Goal: Task Accomplishment & Management: Use online tool/utility

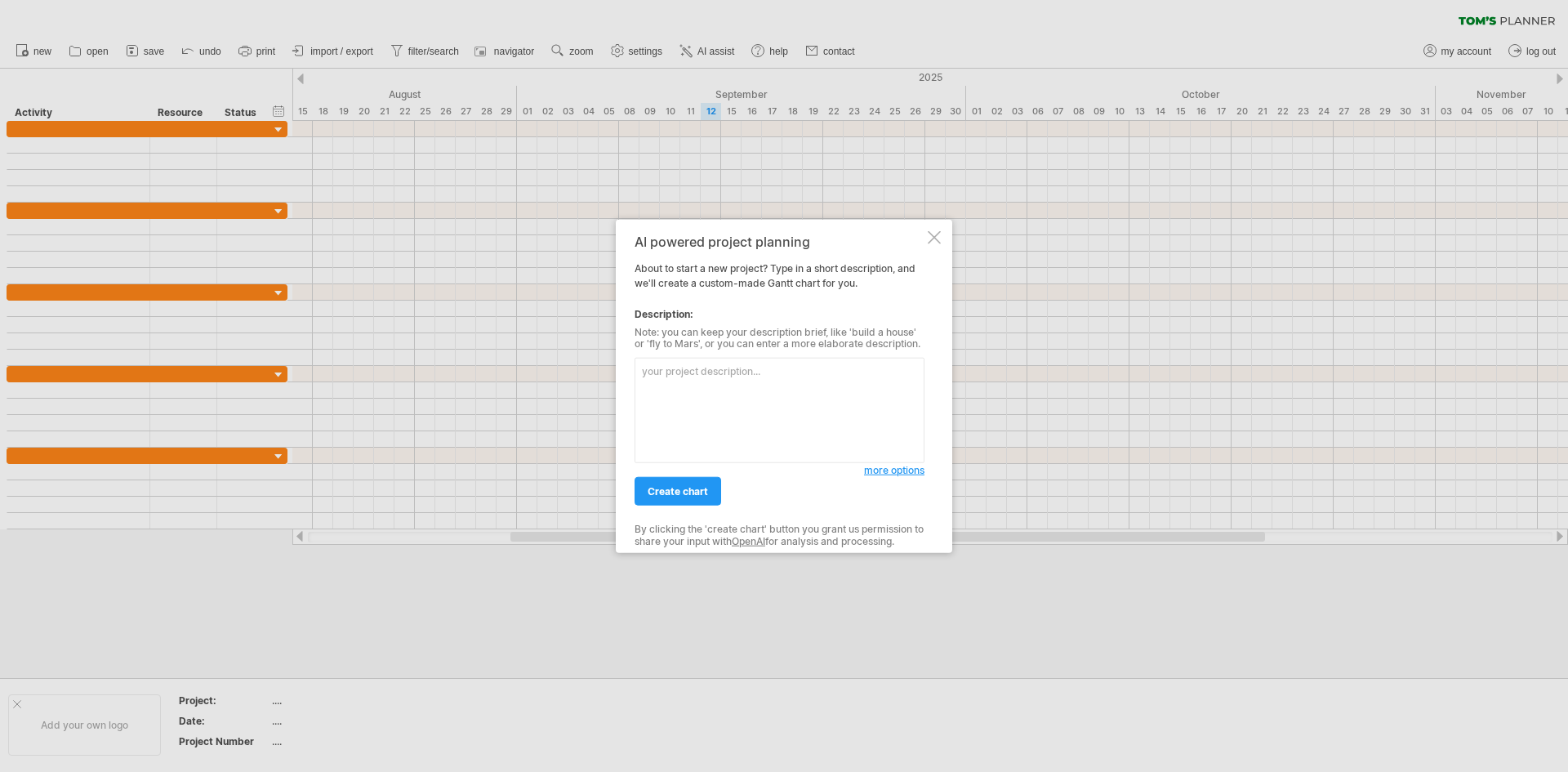
click at [698, 393] on textarea at bounding box center [779, 411] width 290 height 106
click at [716, 19] on div at bounding box center [784, 386] width 1568 height 772
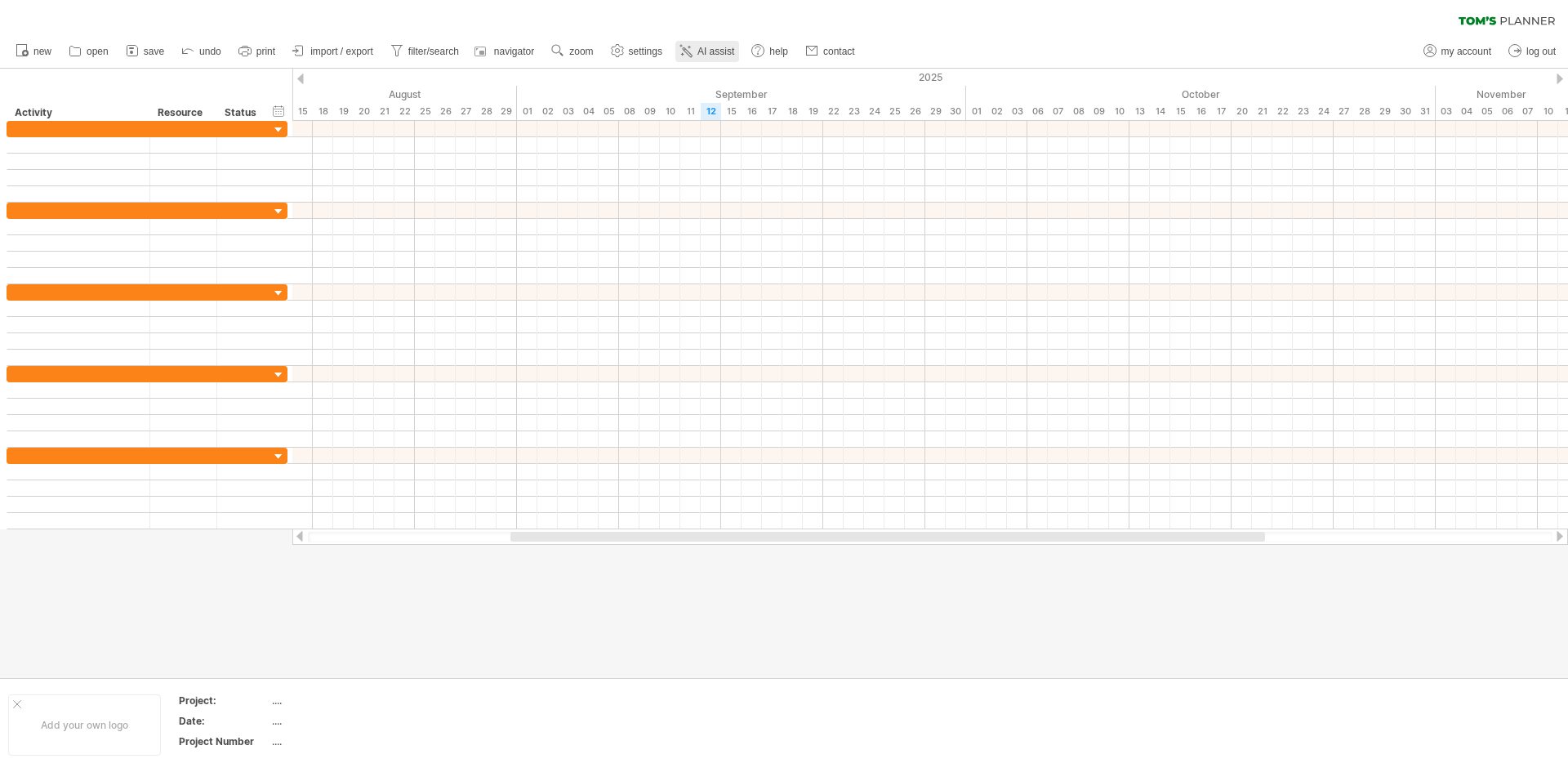
click at [723, 51] on span "AI assist" at bounding box center [716, 51] width 37 height 11
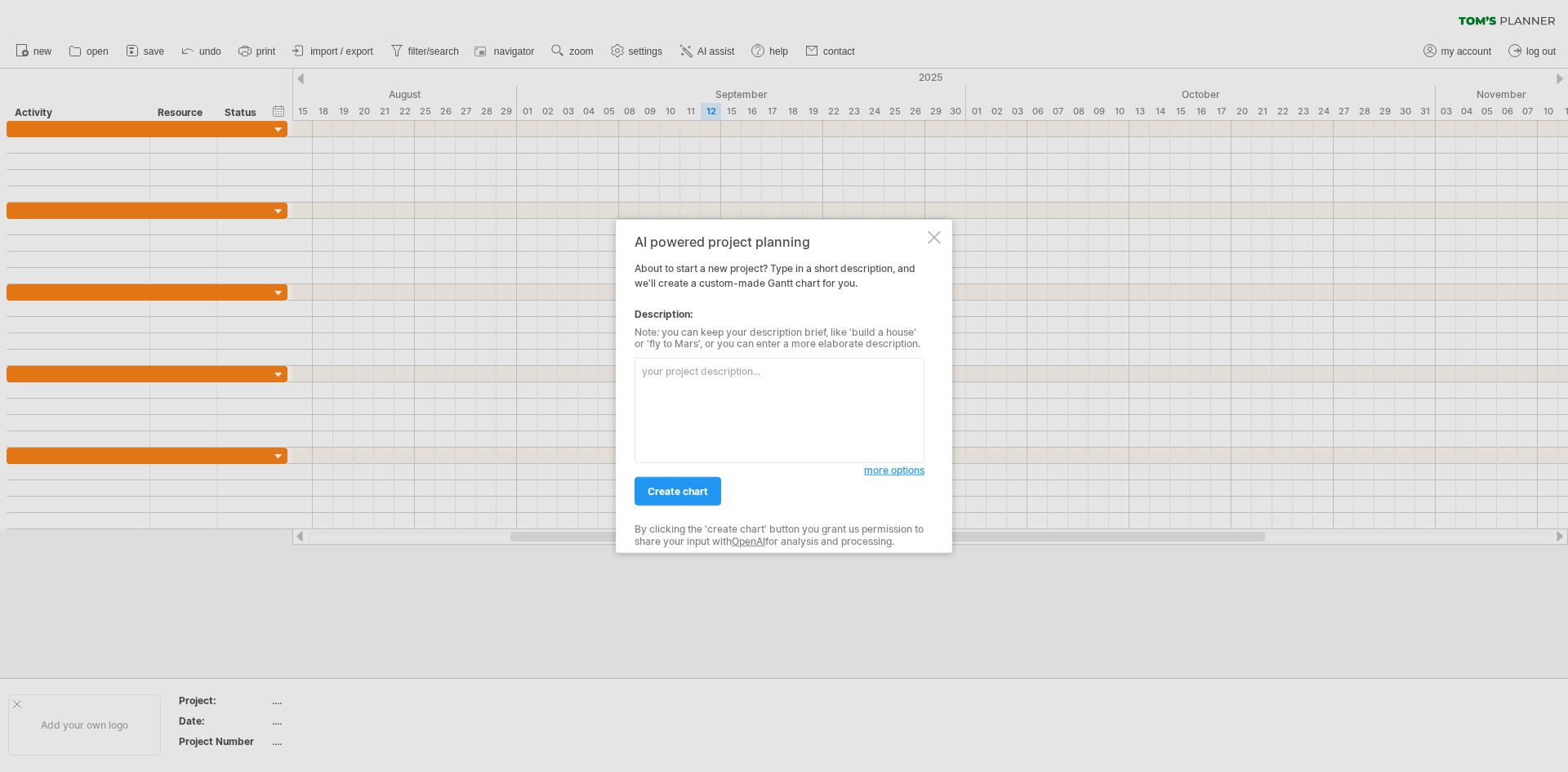
click at [691, 384] on textarea at bounding box center [779, 411] width 290 height 106
type textarea "m"
type textarea "Marketing schedule for releasing a game, including:Pre Production Steam Page La…"
click at [689, 490] on span "create chart" at bounding box center [678, 491] width 60 height 12
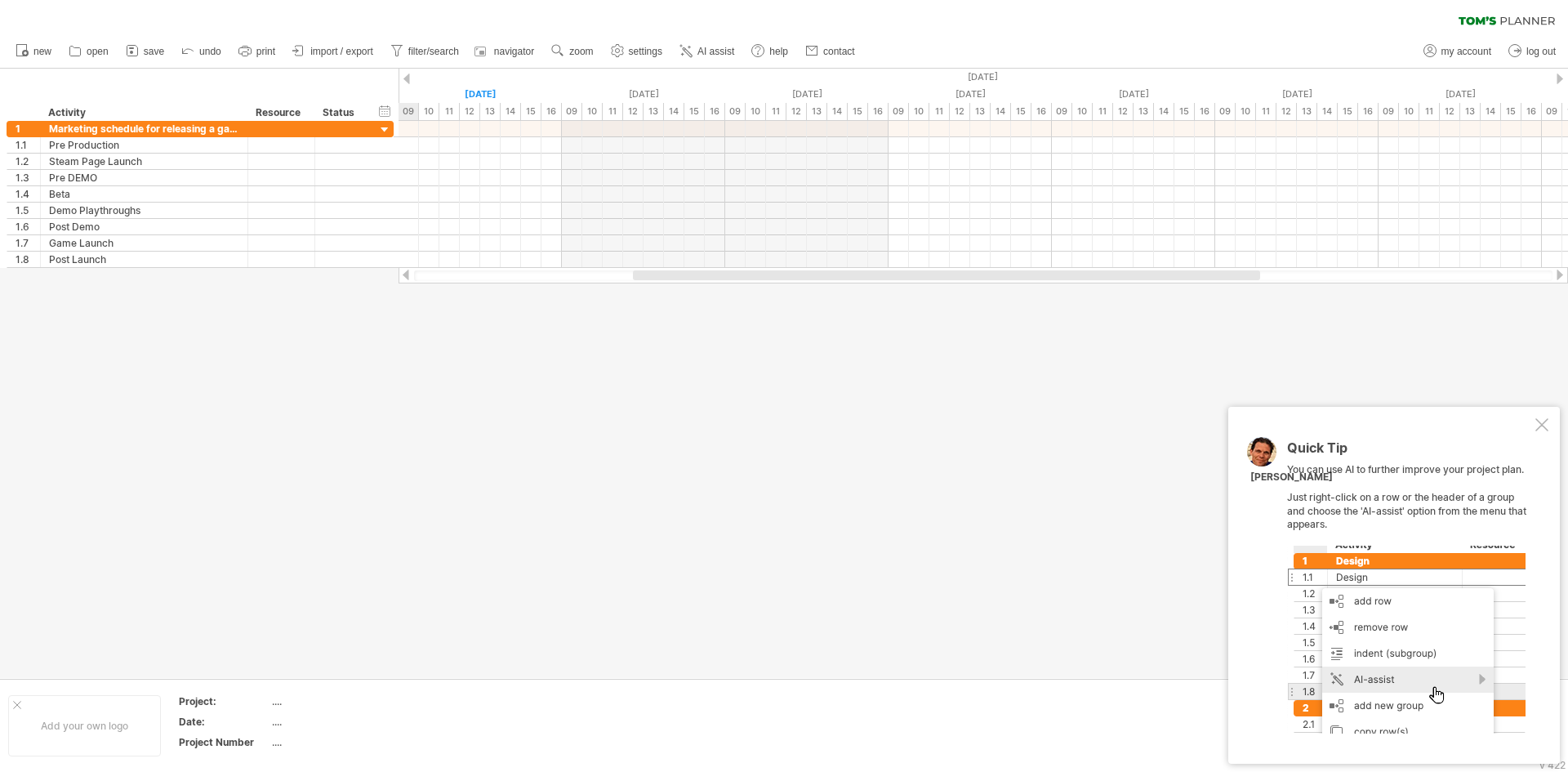
click at [453, 357] on div at bounding box center [784, 373] width 1568 height 609
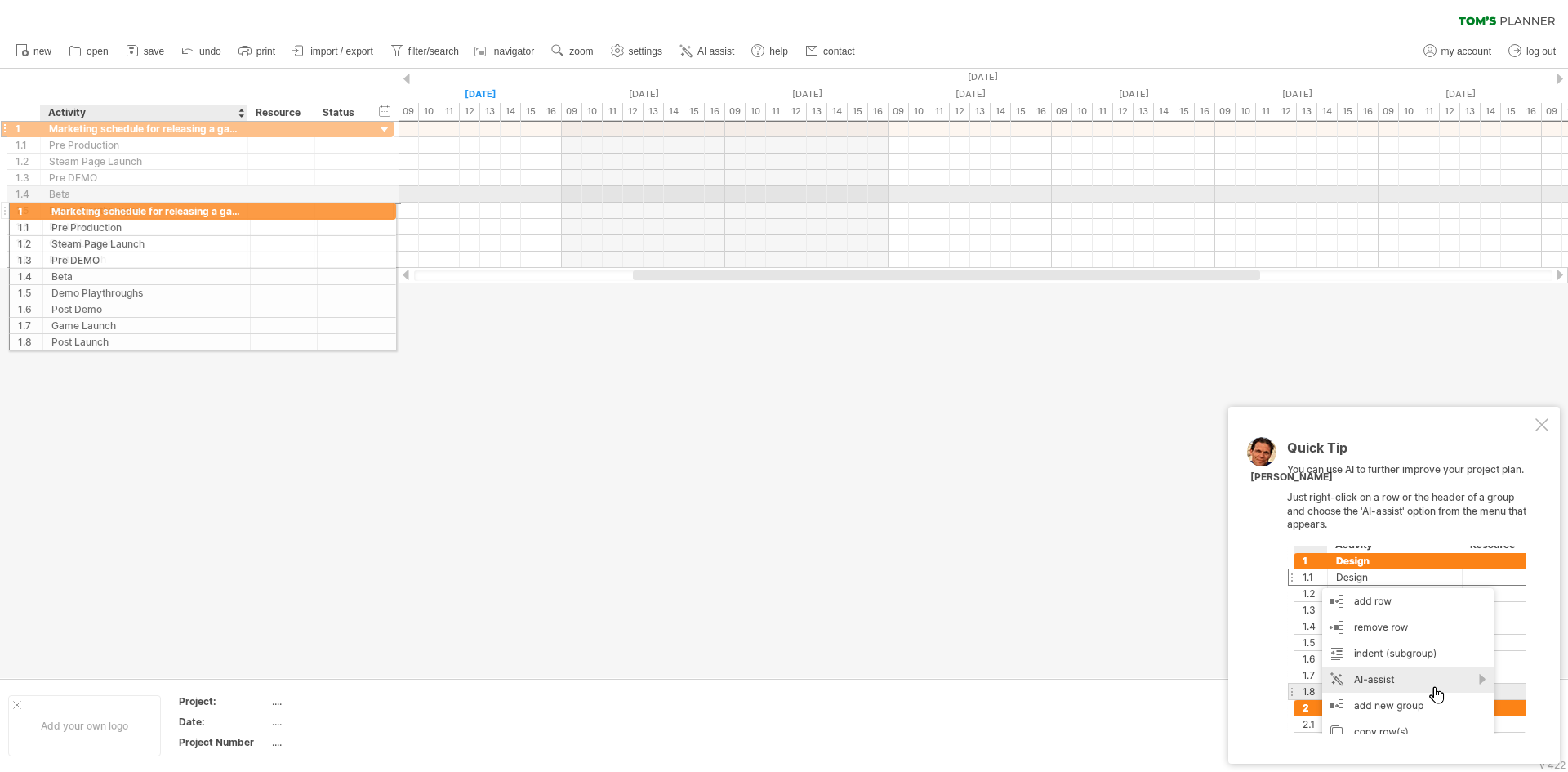
drag, startPoint x: 217, startPoint y: 126, endPoint x: 214, endPoint y: 208, distance: 82.1
click at [214, 208] on div "**********" at bounding box center [200, 194] width 387 height 148
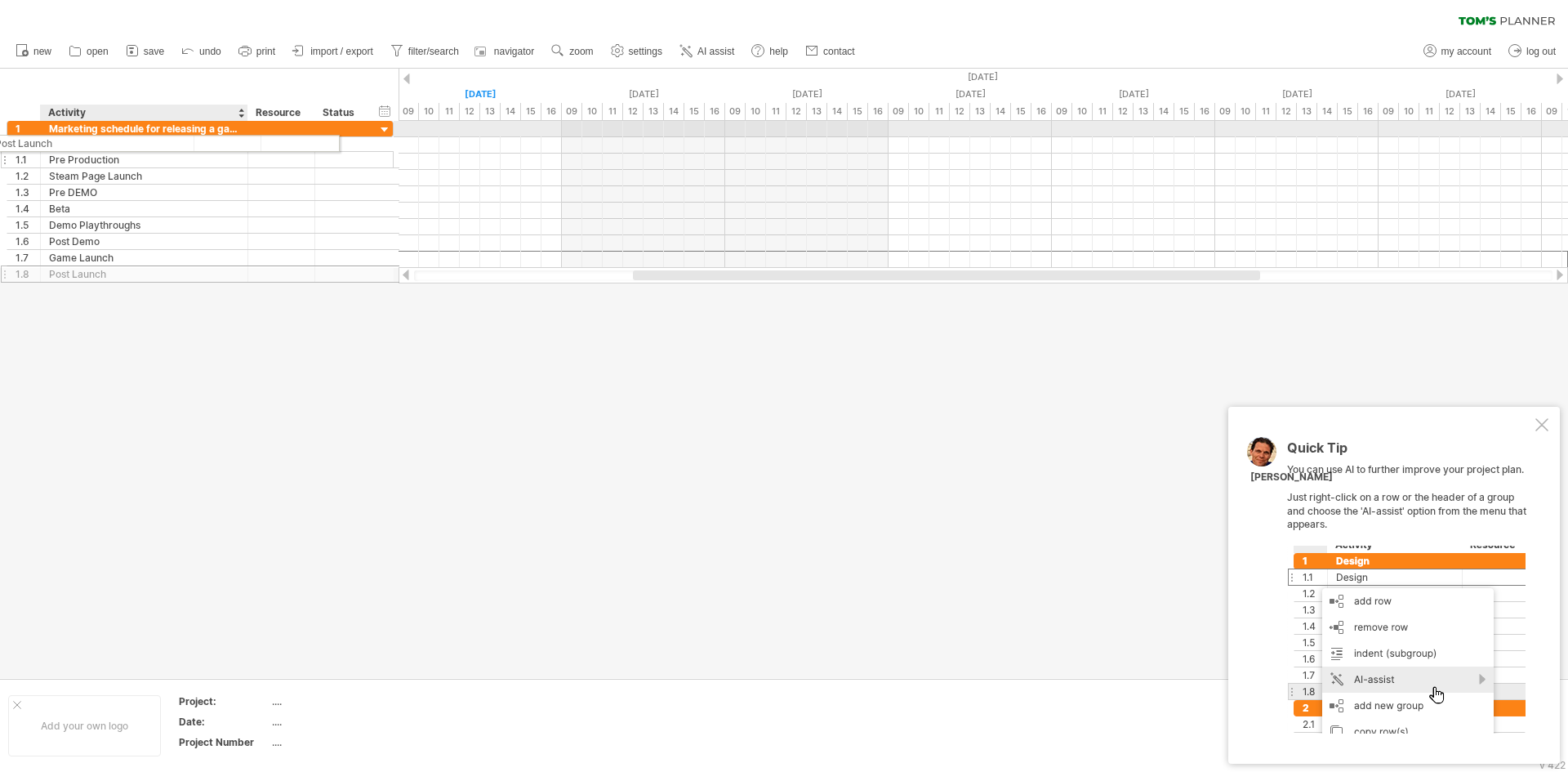
drag, startPoint x: 193, startPoint y: 258, endPoint x: 128, endPoint y: 141, distance: 133.8
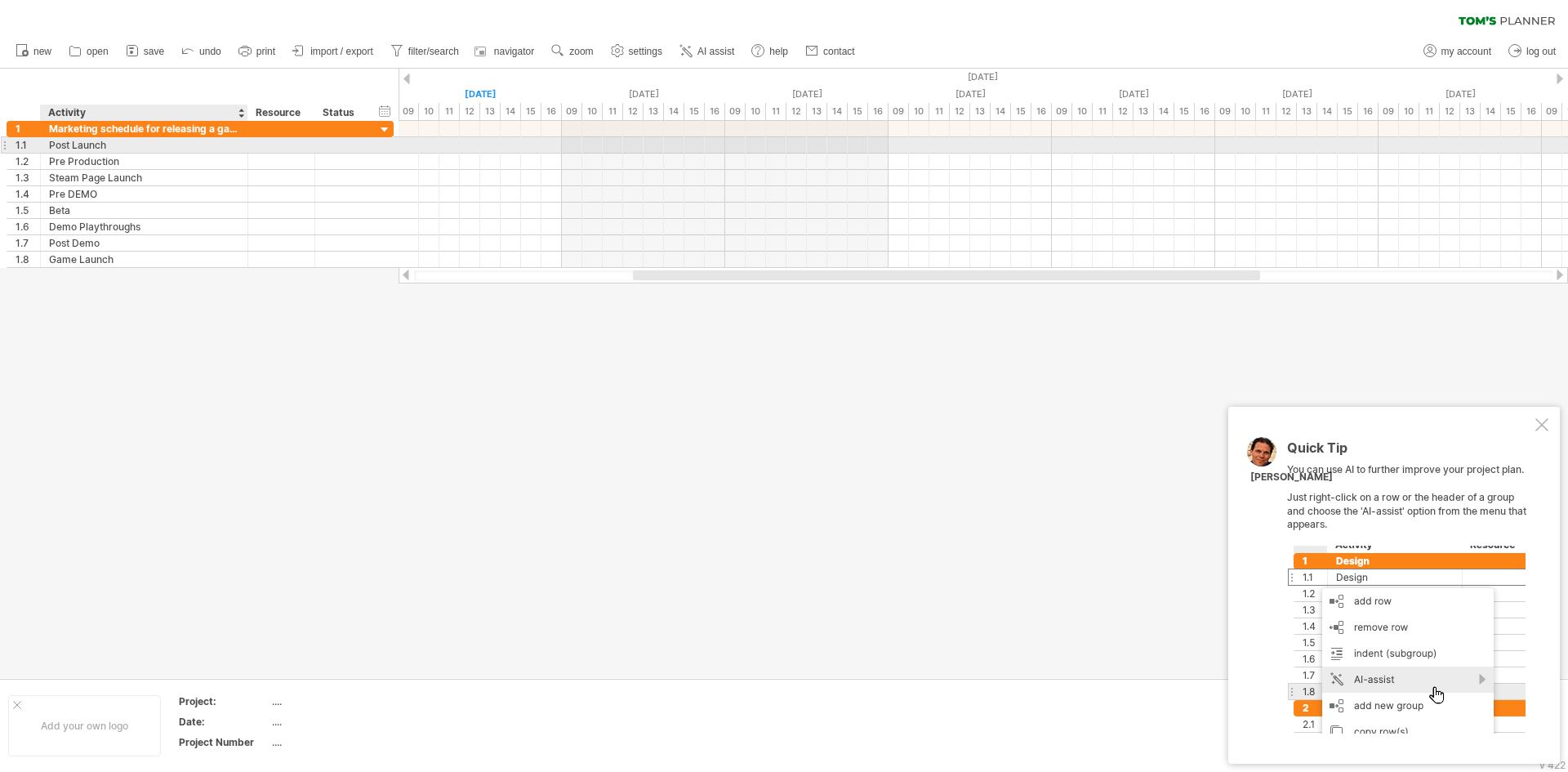
click at [132, 150] on div "Post Launch" at bounding box center [144, 144] width 191 height 16
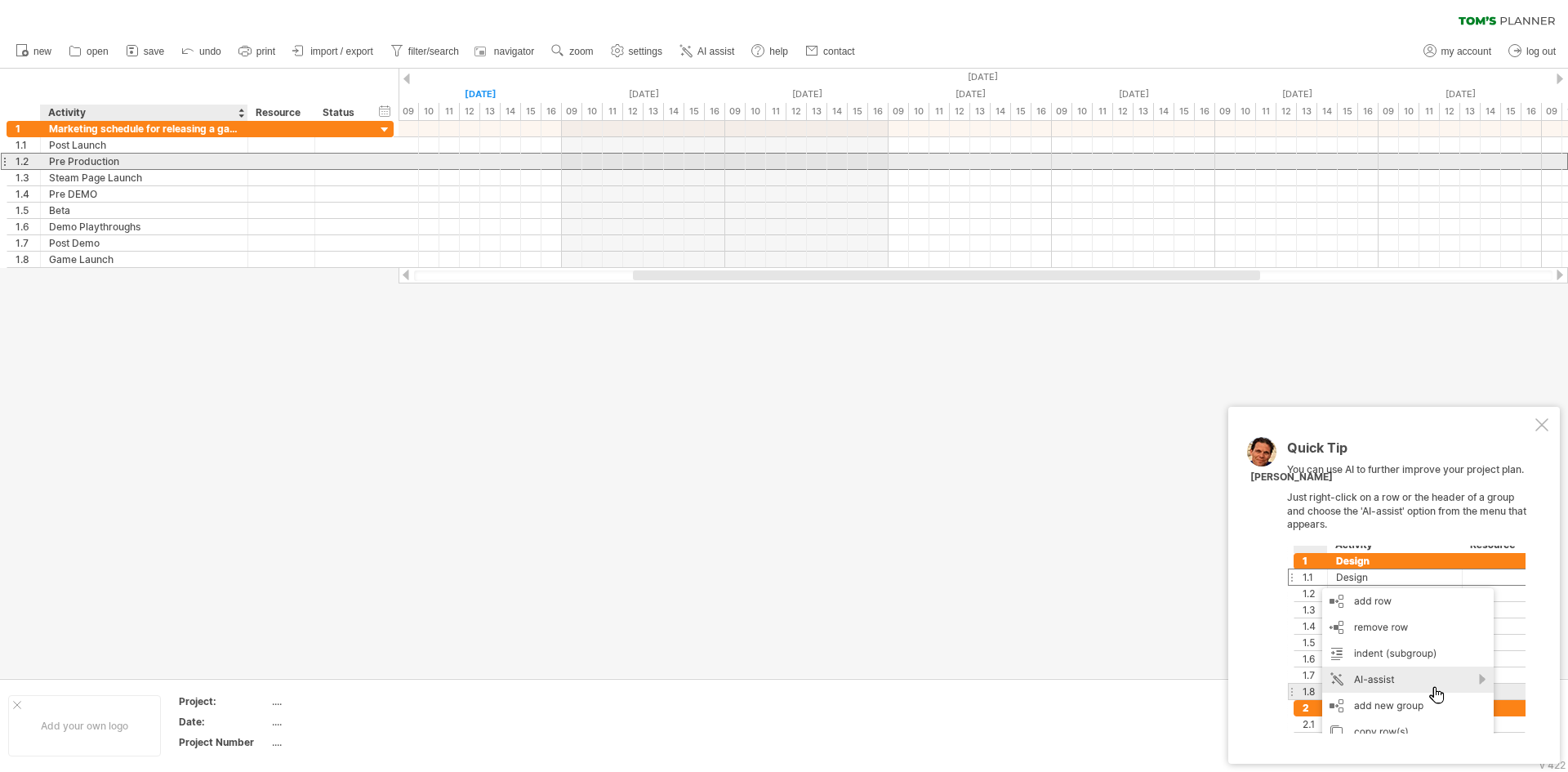
click at [122, 164] on div "Pre Production" at bounding box center [144, 161] width 191 height 16
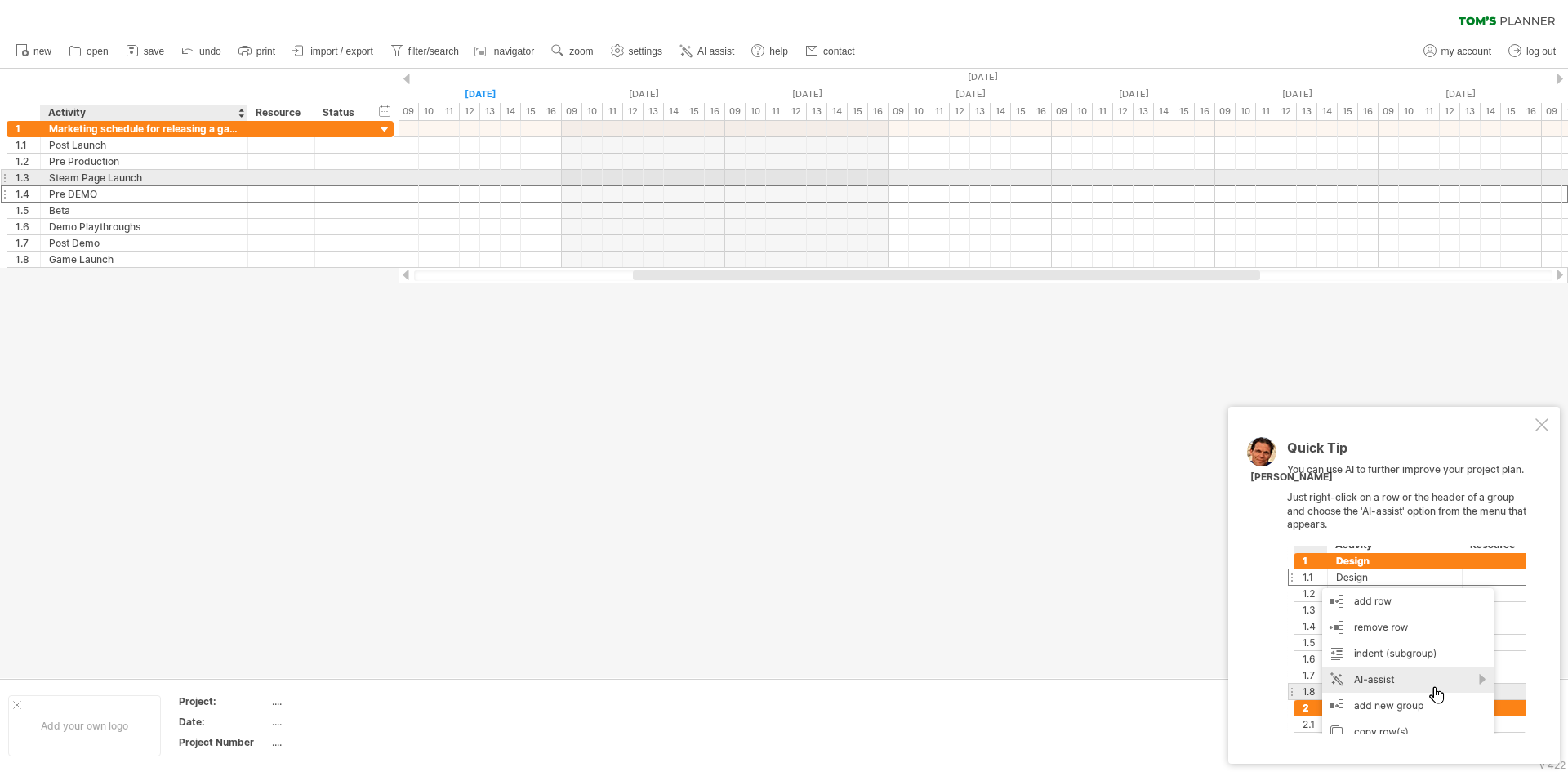
click at [133, 186] on div "Pre DEMO" at bounding box center [144, 193] width 191 height 16
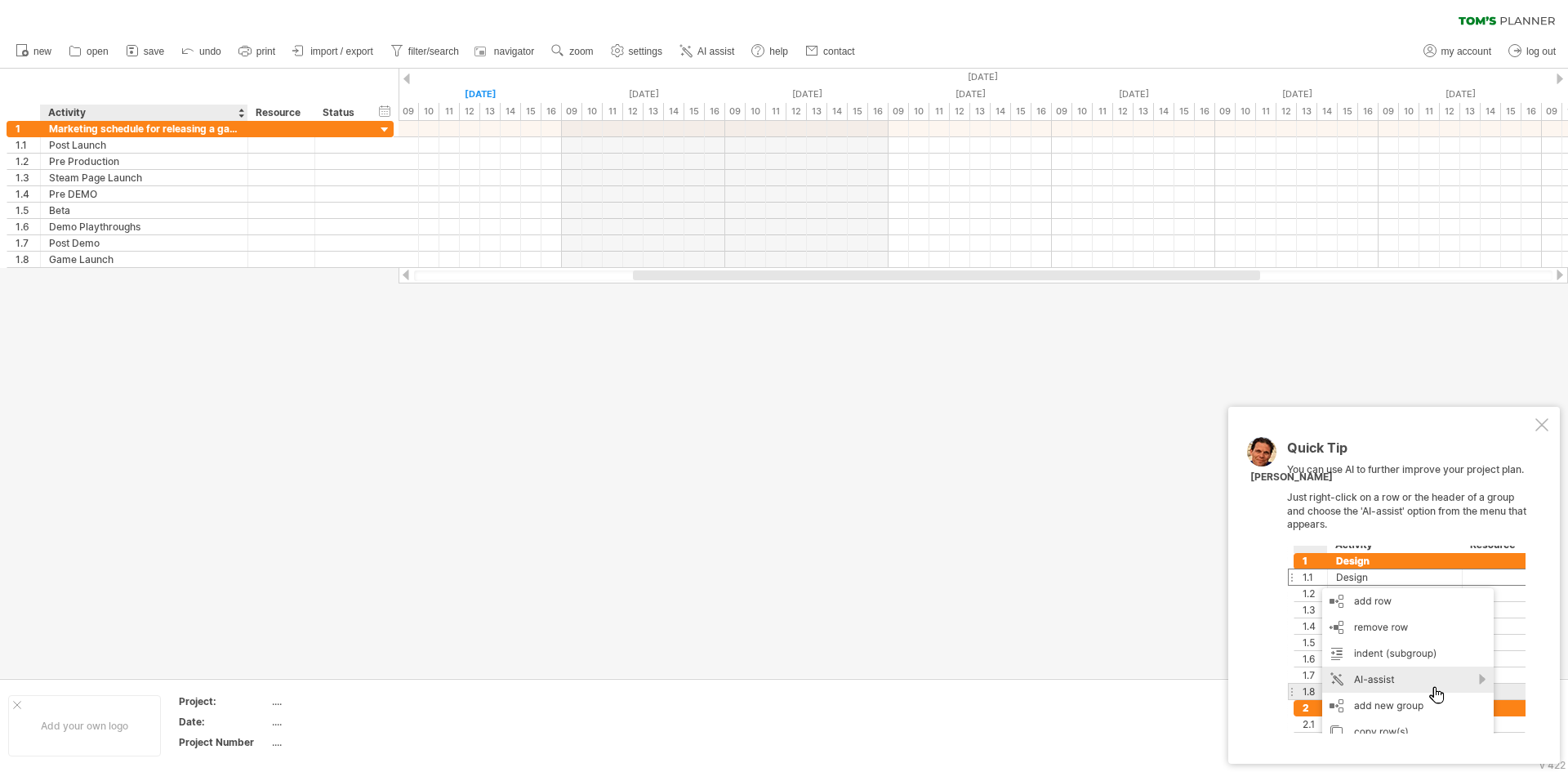
click at [103, 341] on div at bounding box center [784, 373] width 1568 height 609
click at [727, 55] on span "AI assist" at bounding box center [716, 51] width 37 height 11
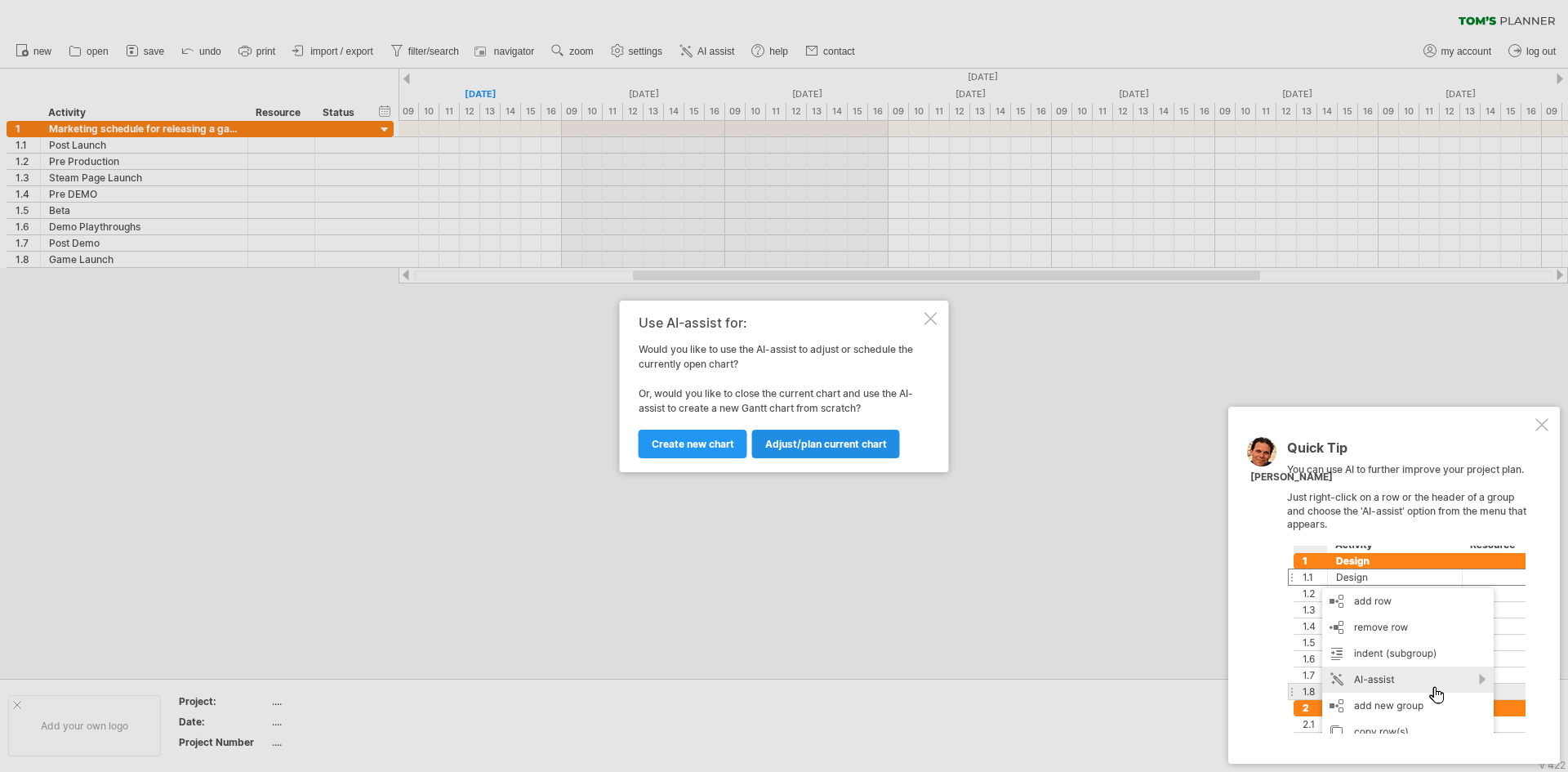
click at [786, 442] on span "Adjust/plan current chart" at bounding box center [826, 443] width 121 height 12
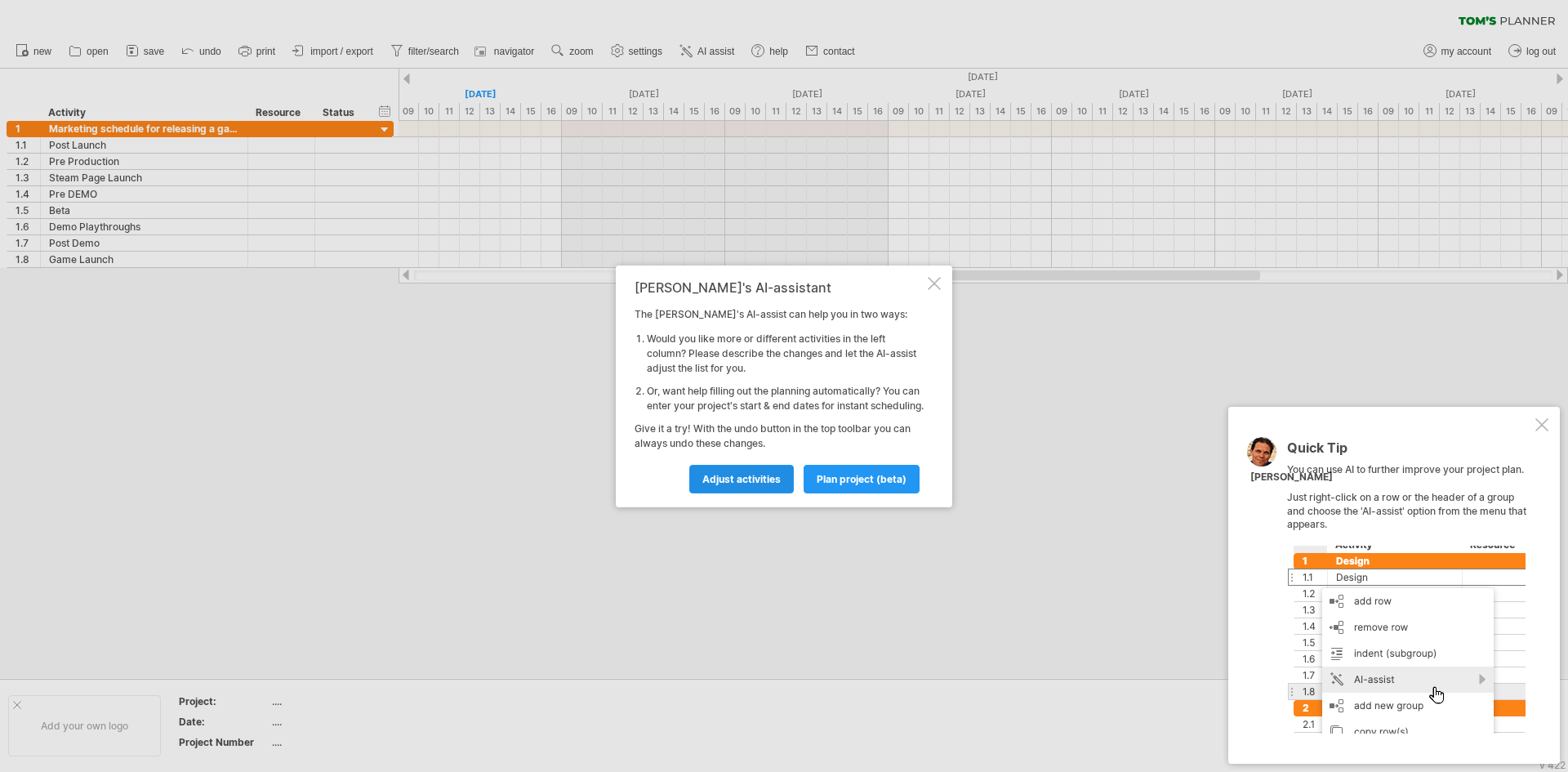
click at [743, 479] on link "Adjust activities" at bounding box center [741, 479] width 105 height 29
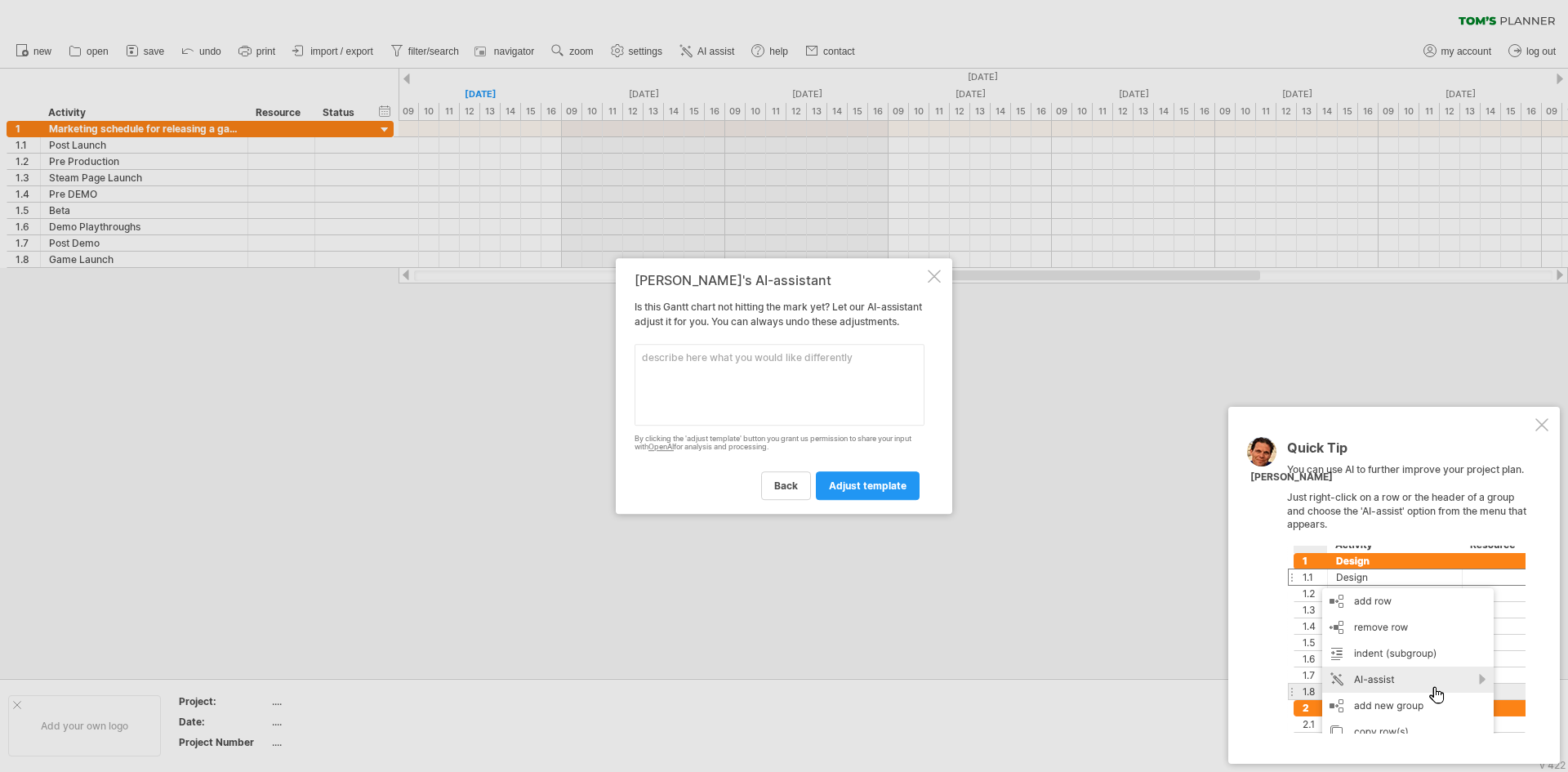
click at [735, 373] on textarea at bounding box center [779, 385] width 290 height 81
click at [930, 269] on div at bounding box center [934, 276] width 13 height 13
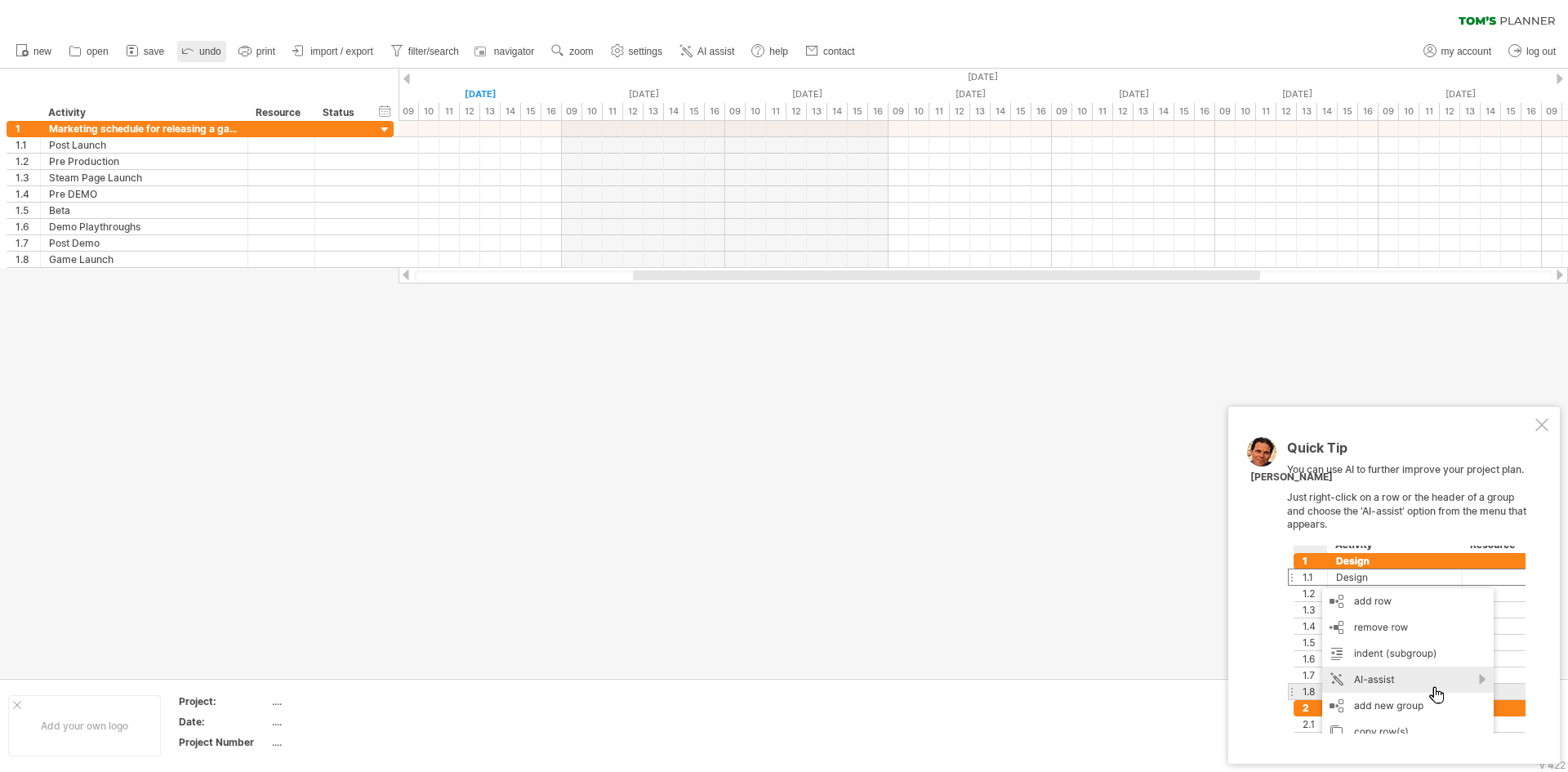
click at [187, 52] on icon at bounding box center [188, 50] width 17 height 17
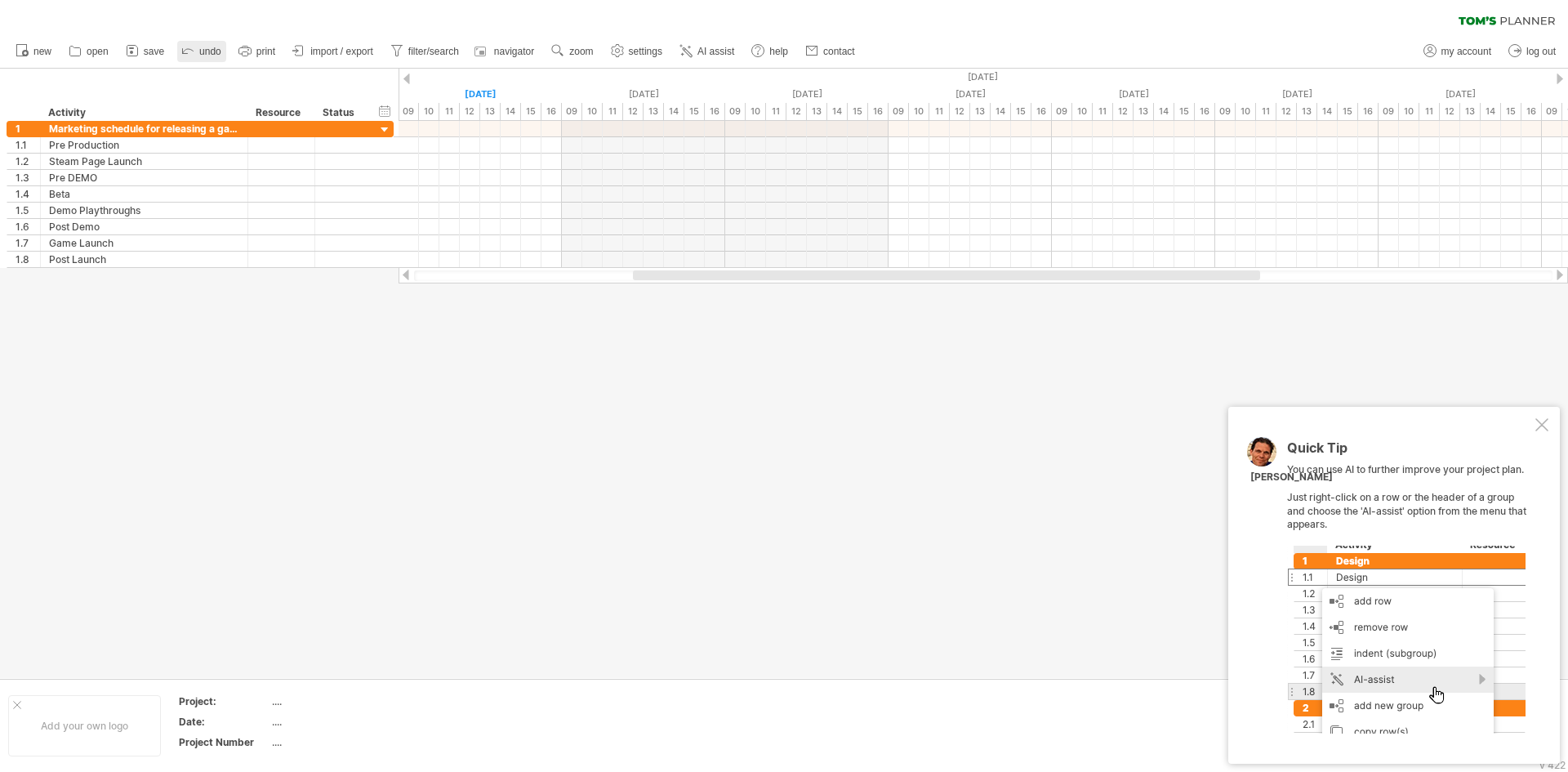
click at [187, 52] on icon at bounding box center [188, 50] width 17 height 17
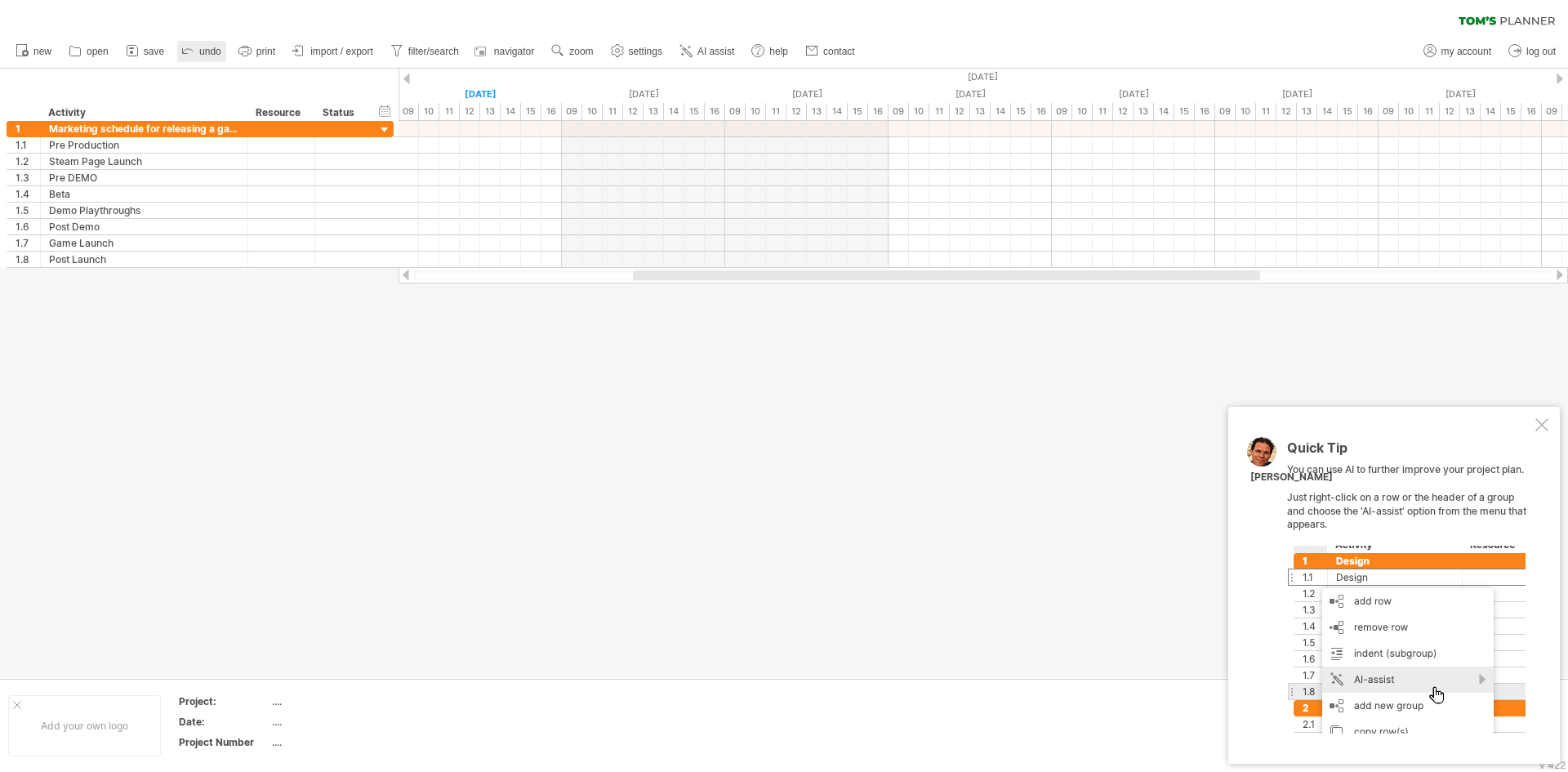
click at [187, 52] on icon at bounding box center [188, 50] width 17 height 17
click at [41, 52] on span "new" at bounding box center [42, 51] width 18 height 11
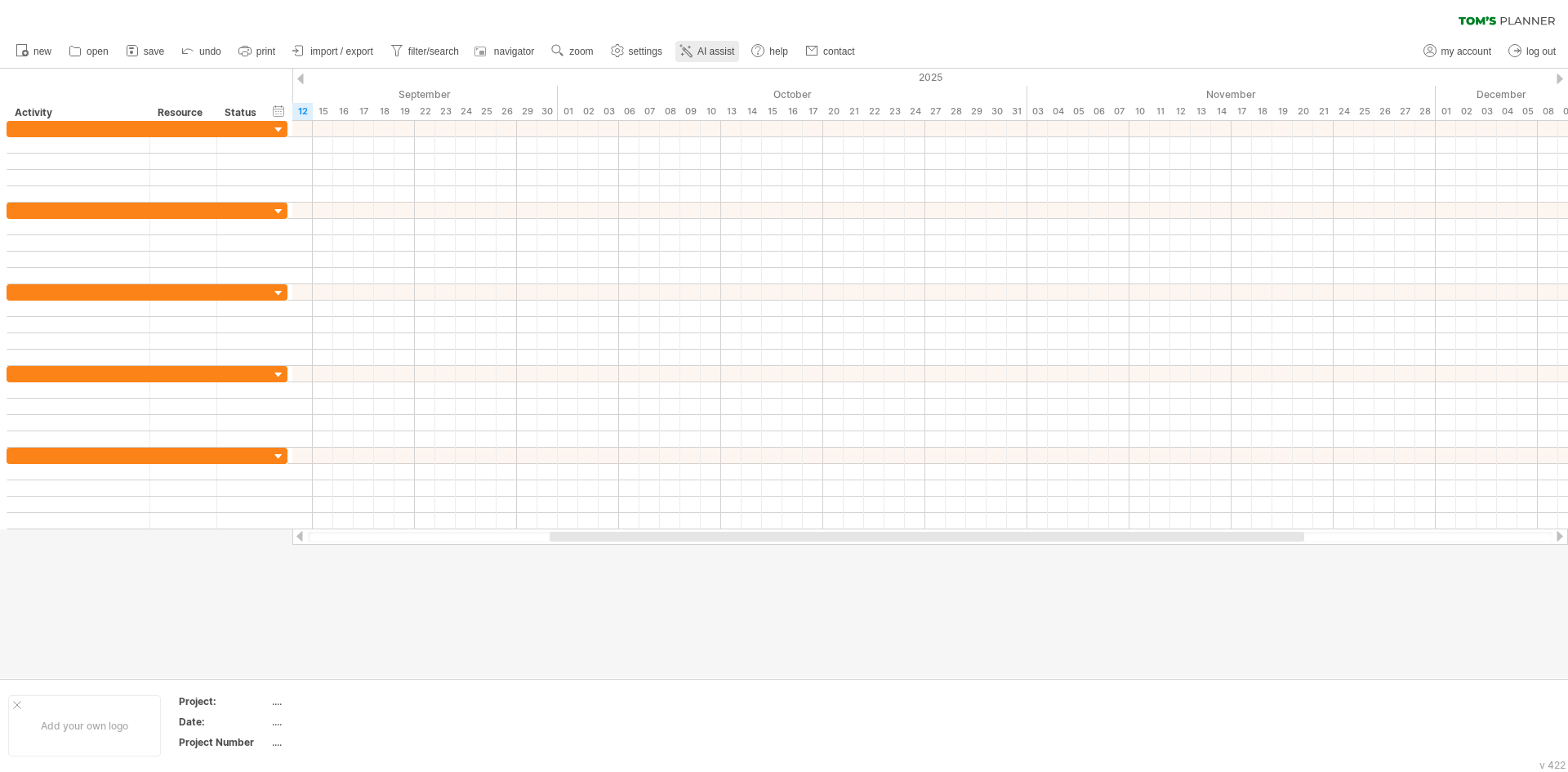
click at [697, 58] on link "AI assist" at bounding box center [707, 51] width 64 height 21
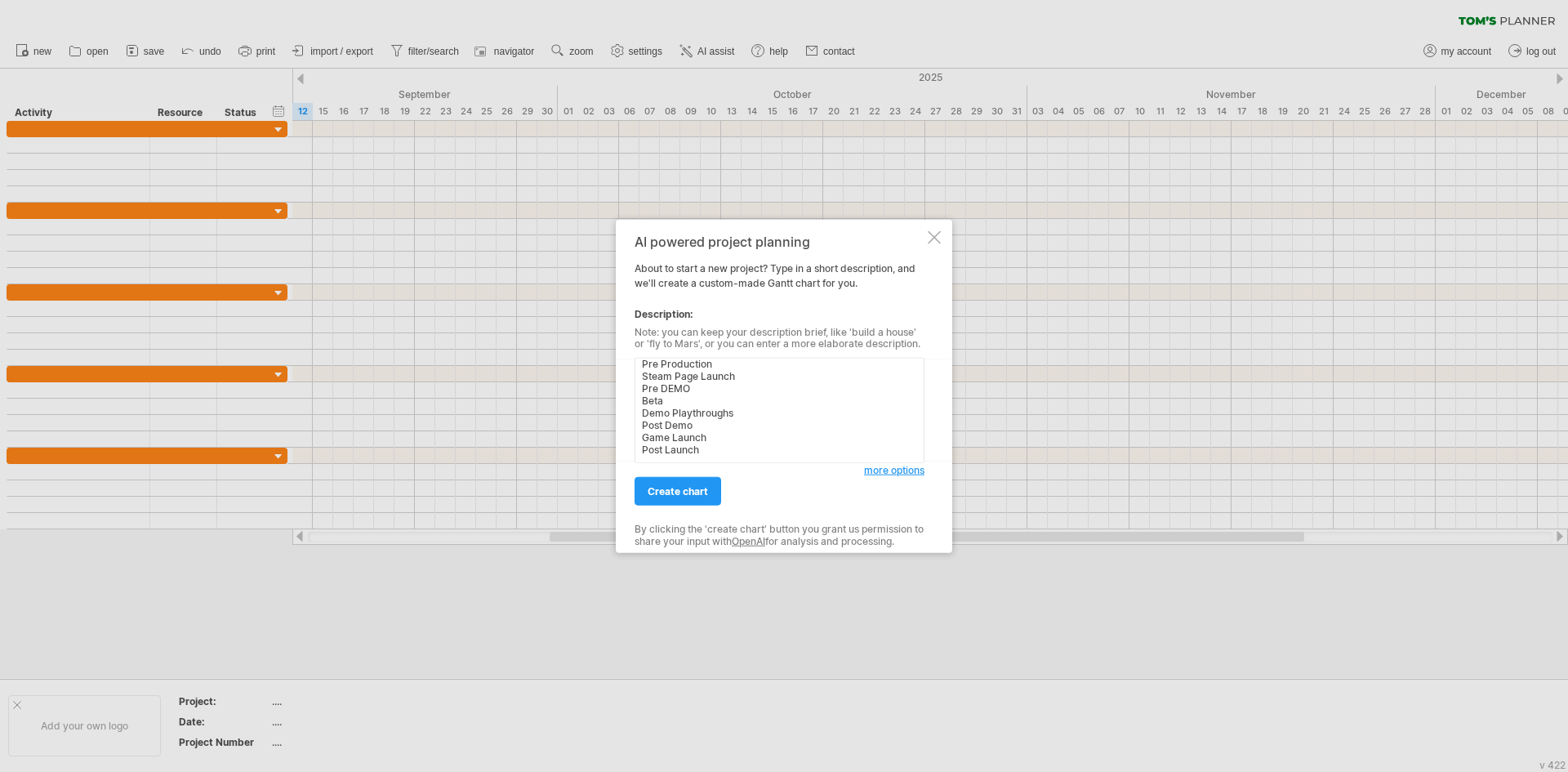
scroll to position [0, 0]
click at [762, 381] on textarea "Pre Production Steam Page Launch Pre DEMO Beta Demo Playthroughs Post Demo Game…" at bounding box center [779, 411] width 290 height 106
click at [642, 372] on textarea "Pre Production Steam Page Launch Pre DEMO Beta Demo Playthroughs Post Demo Game…" at bounding box center [779, 411] width 290 height 106
type textarea "Marketing plan for releasing a game. Each phase including Pre Production Steam …"
click at [691, 492] on span "create chart" at bounding box center [678, 491] width 60 height 12
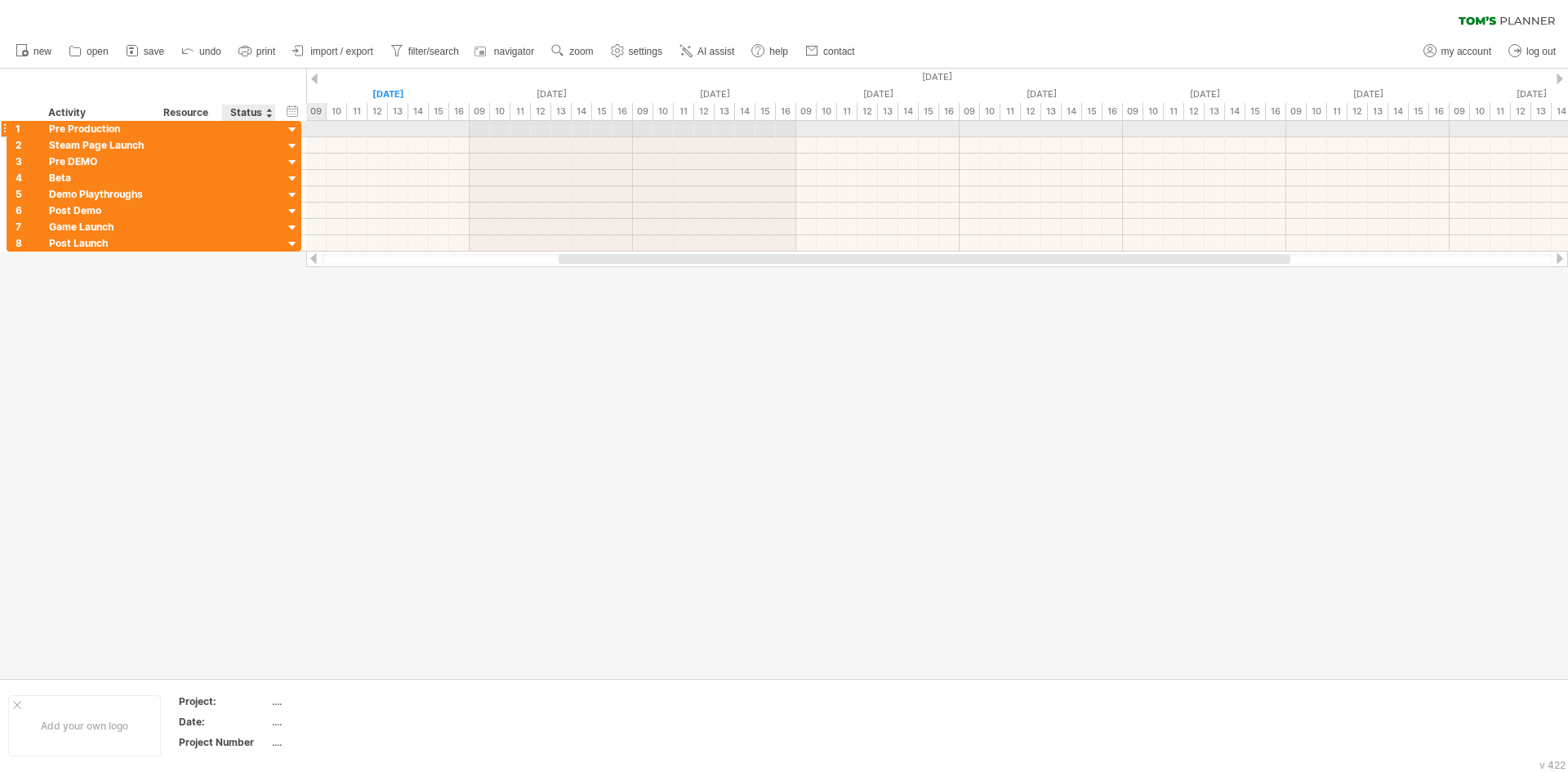
click at [293, 129] on div at bounding box center [292, 130] width 16 height 16
click at [289, 130] on div at bounding box center [292, 130] width 16 height 16
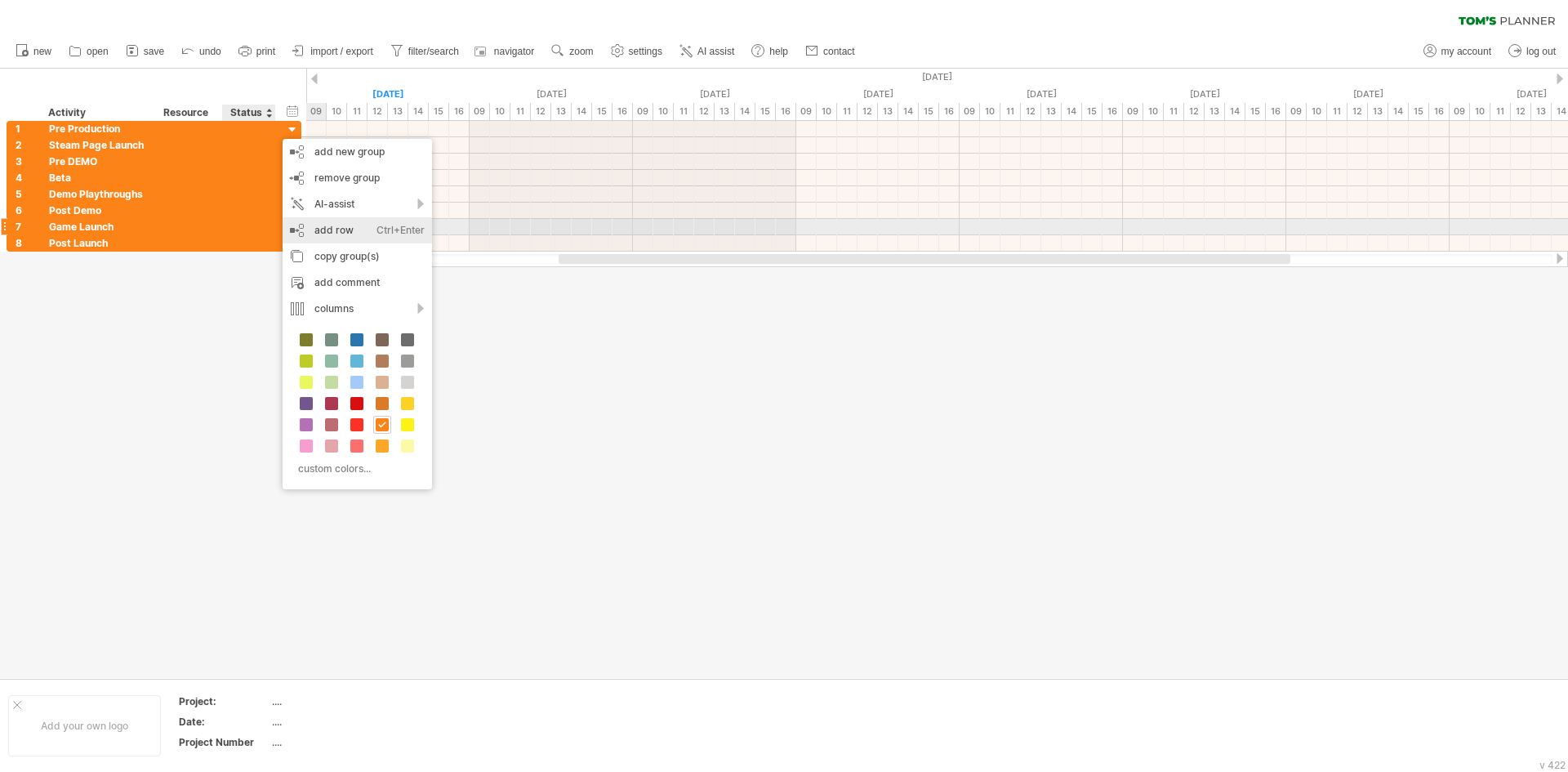
click at [347, 233] on div "add row Ctrl+Enter Cmd+Enter" at bounding box center [356, 230] width 149 height 26
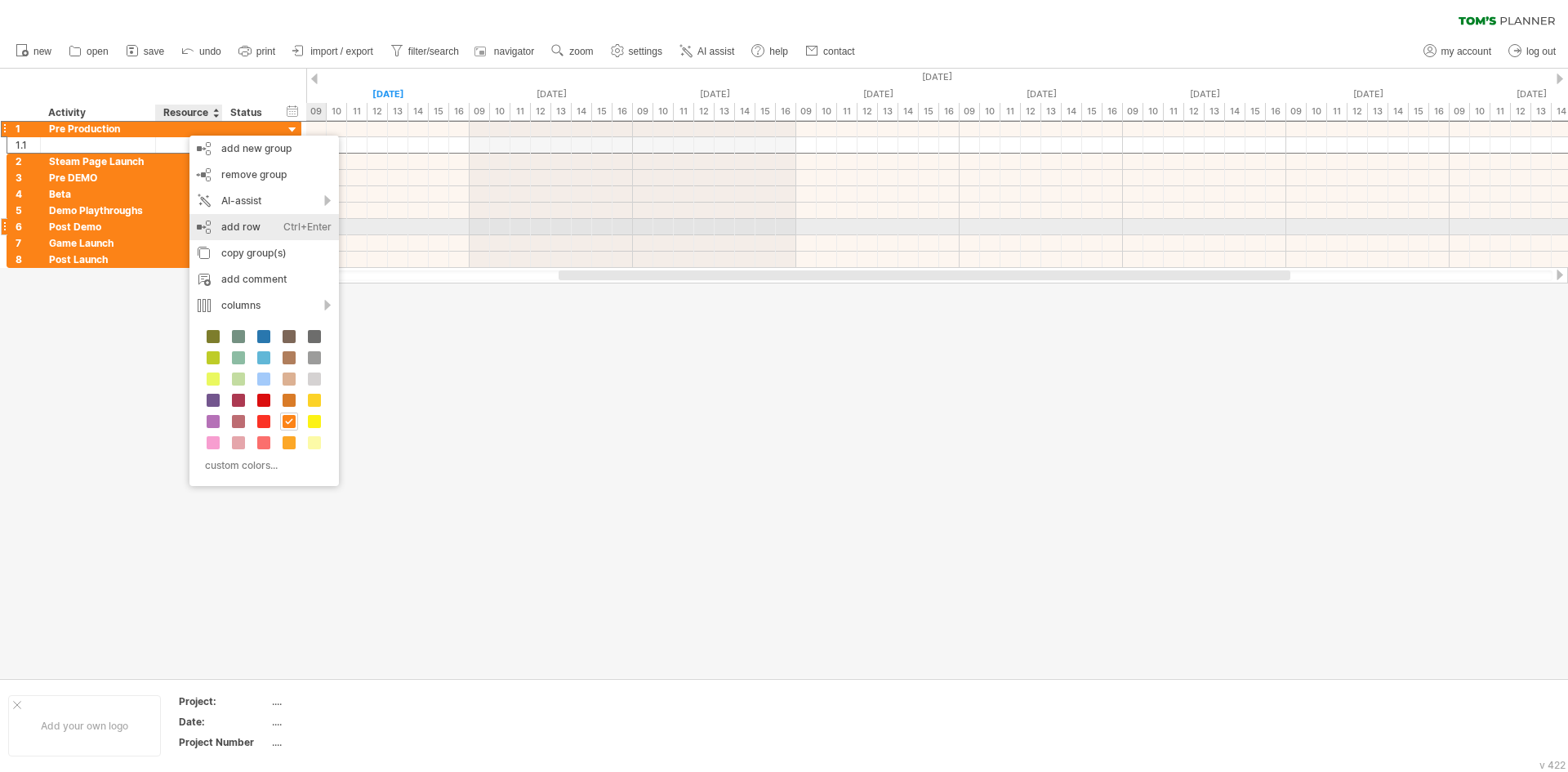
click at [243, 219] on div "add row Ctrl+Enter Cmd+Enter" at bounding box center [264, 227] width 149 height 26
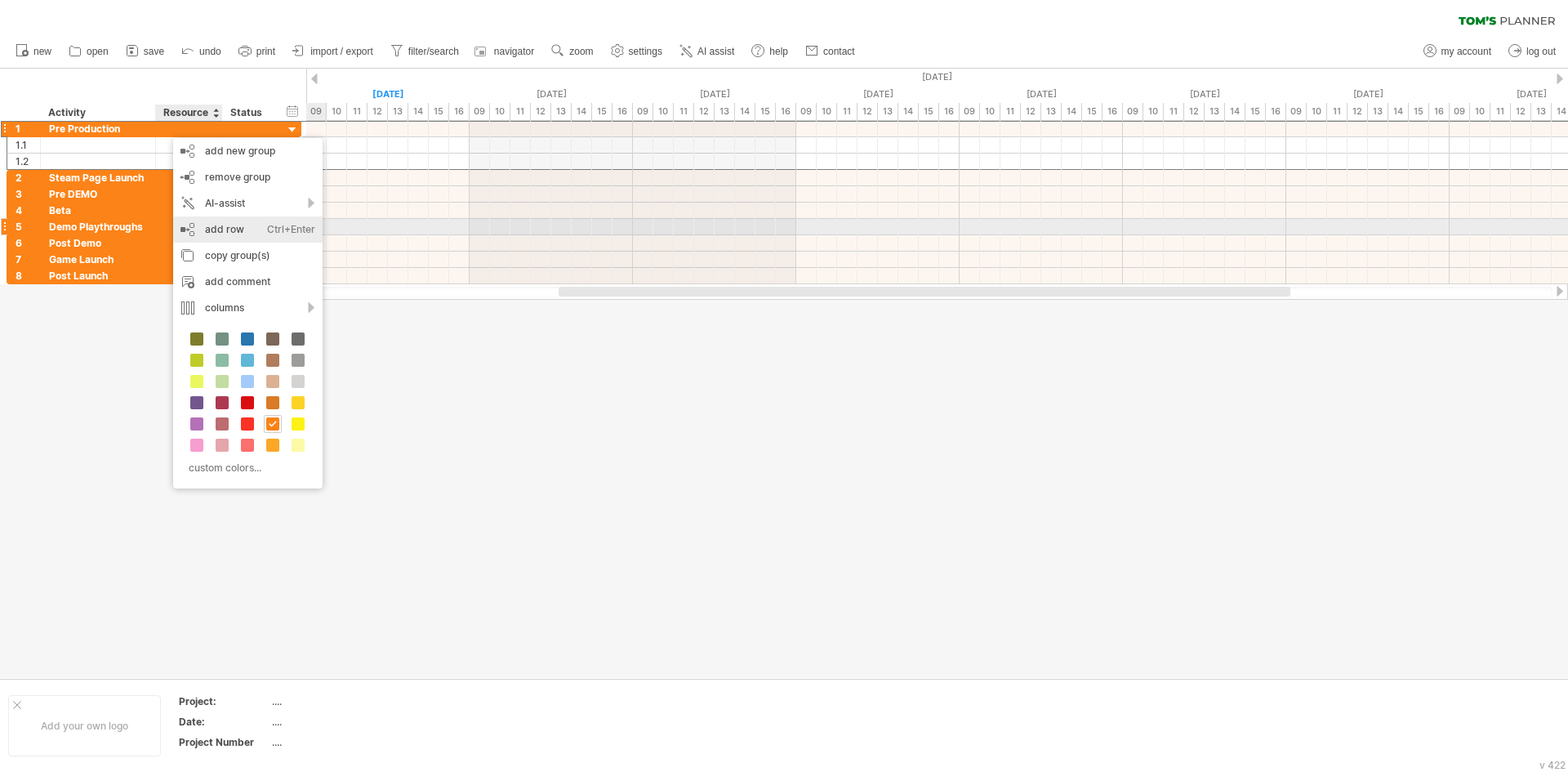
click at [219, 227] on div "add row Ctrl+Enter Cmd+Enter" at bounding box center [247, 230] width 149 height 26
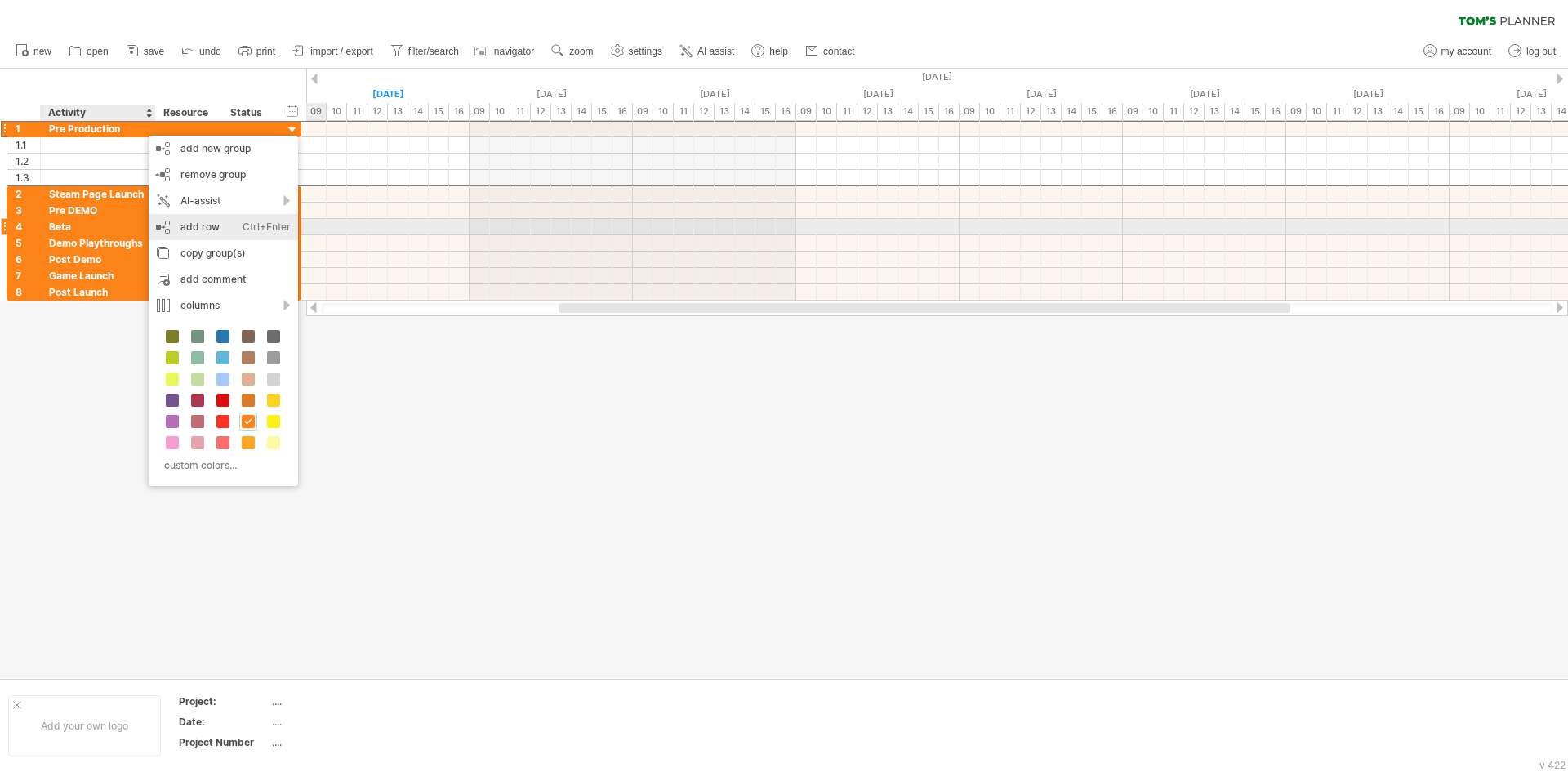
click at [196, 229] on div "add row Ctrl+Enter Cmd+Enter" at bounding box center [223, 227] width 149 height 26
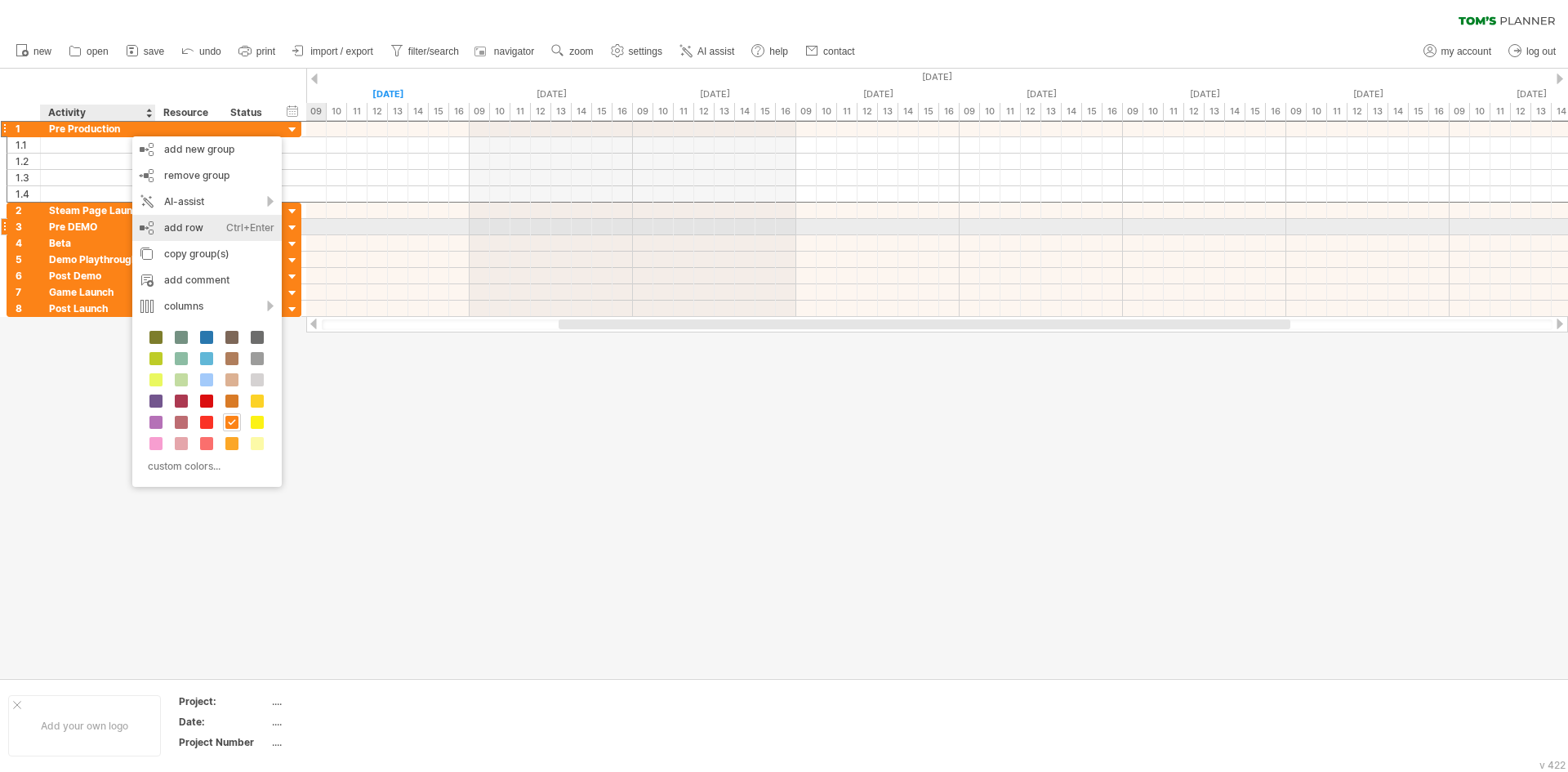
click at [205, 229] on div "add row Ctrl+Enter Cmd+Enter" at bounding box center [206, 228] width 149 height 26
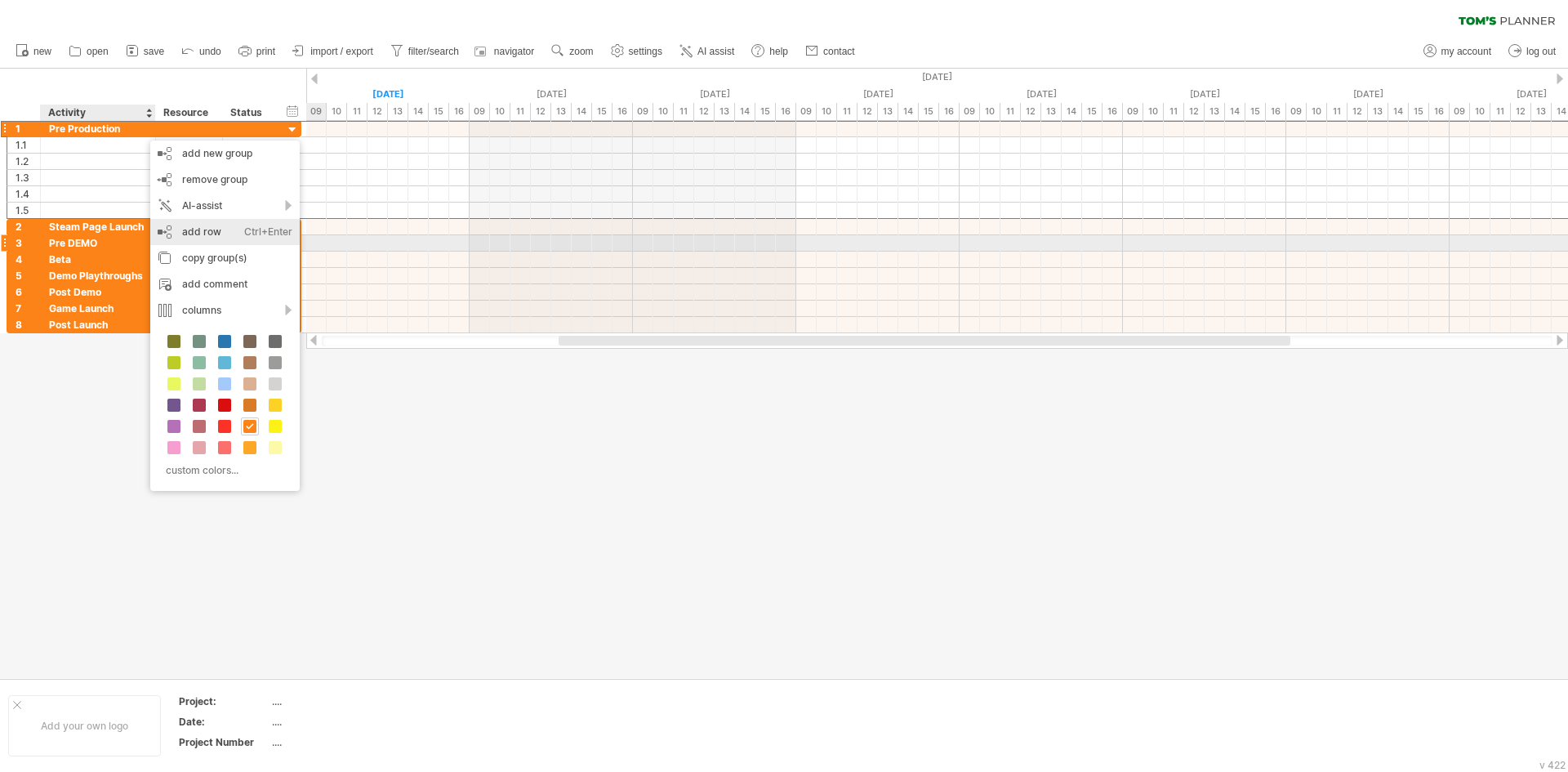
click at [221, 236] on div "add row Ctrl+Enter Cmd+Enter" at bounding box center [224, 232] width 149 height 26
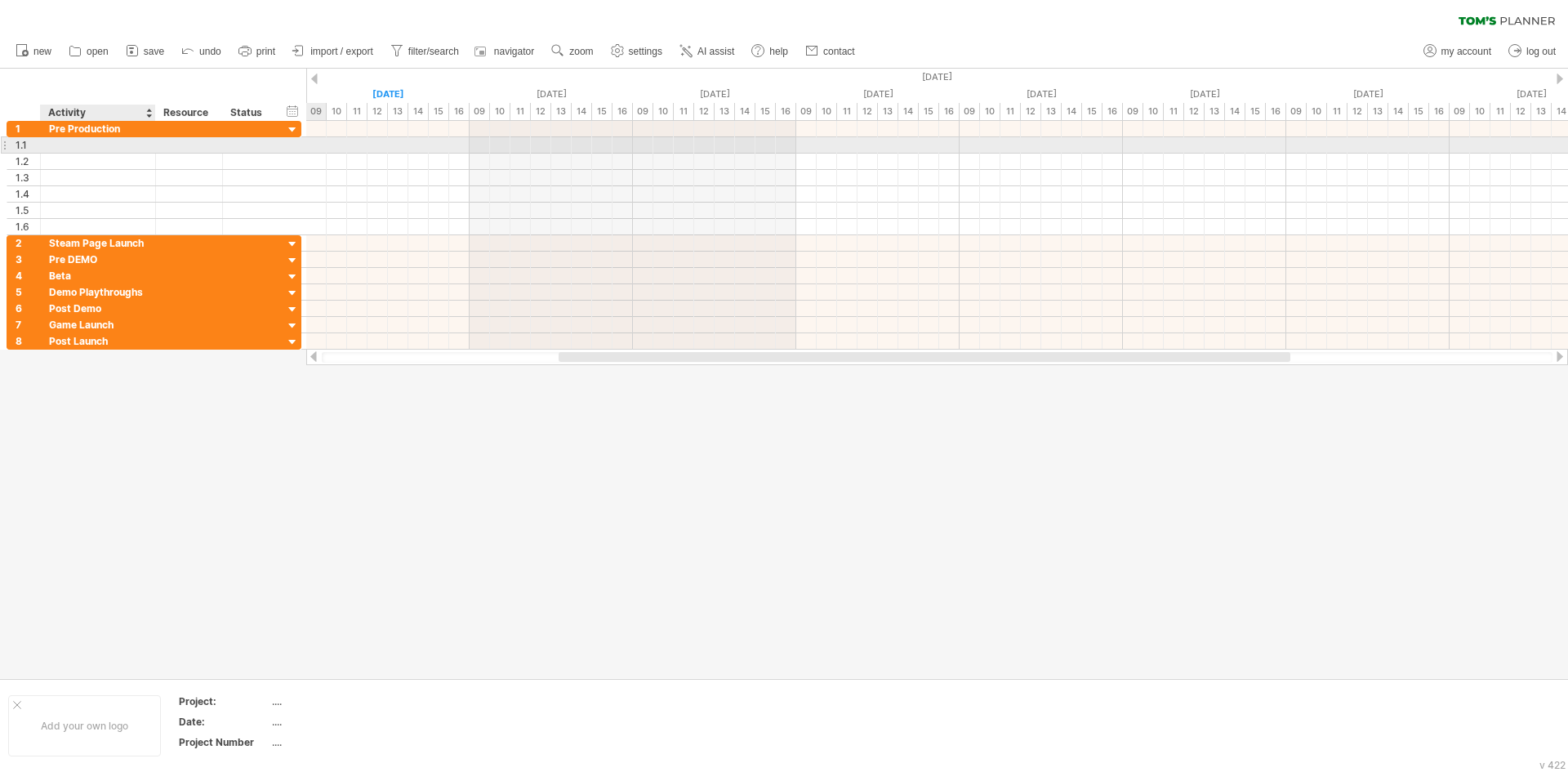
click at [124, 145] on div at bounding box center [98, 144] width 98 height 16
click at [124, 145] on input "text" at bounding box center [98, 144] width 98 height 16
type input "**********"
type input "*"
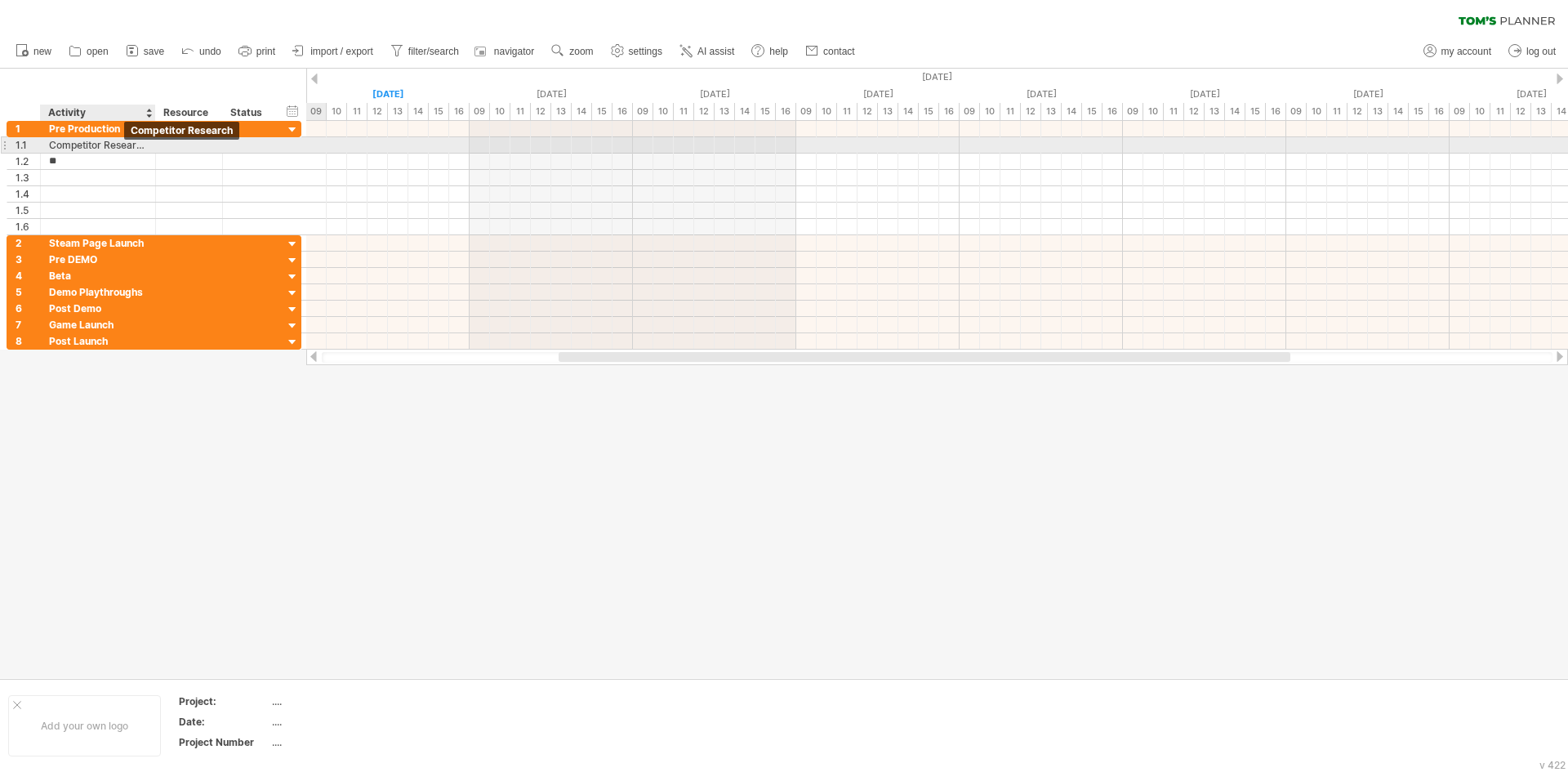
type input "*"
type input "**********"
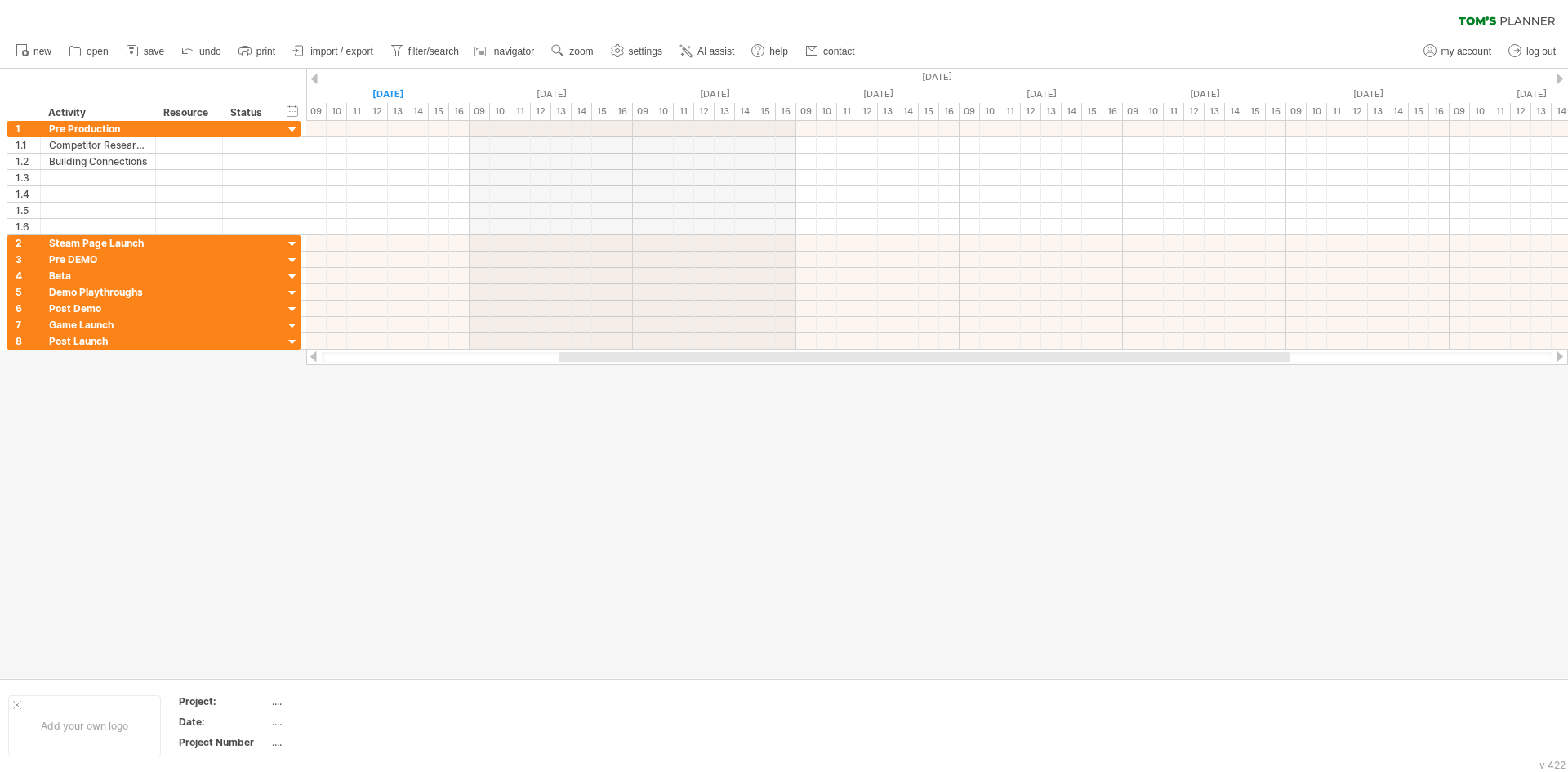
scroll to position [0, 0]
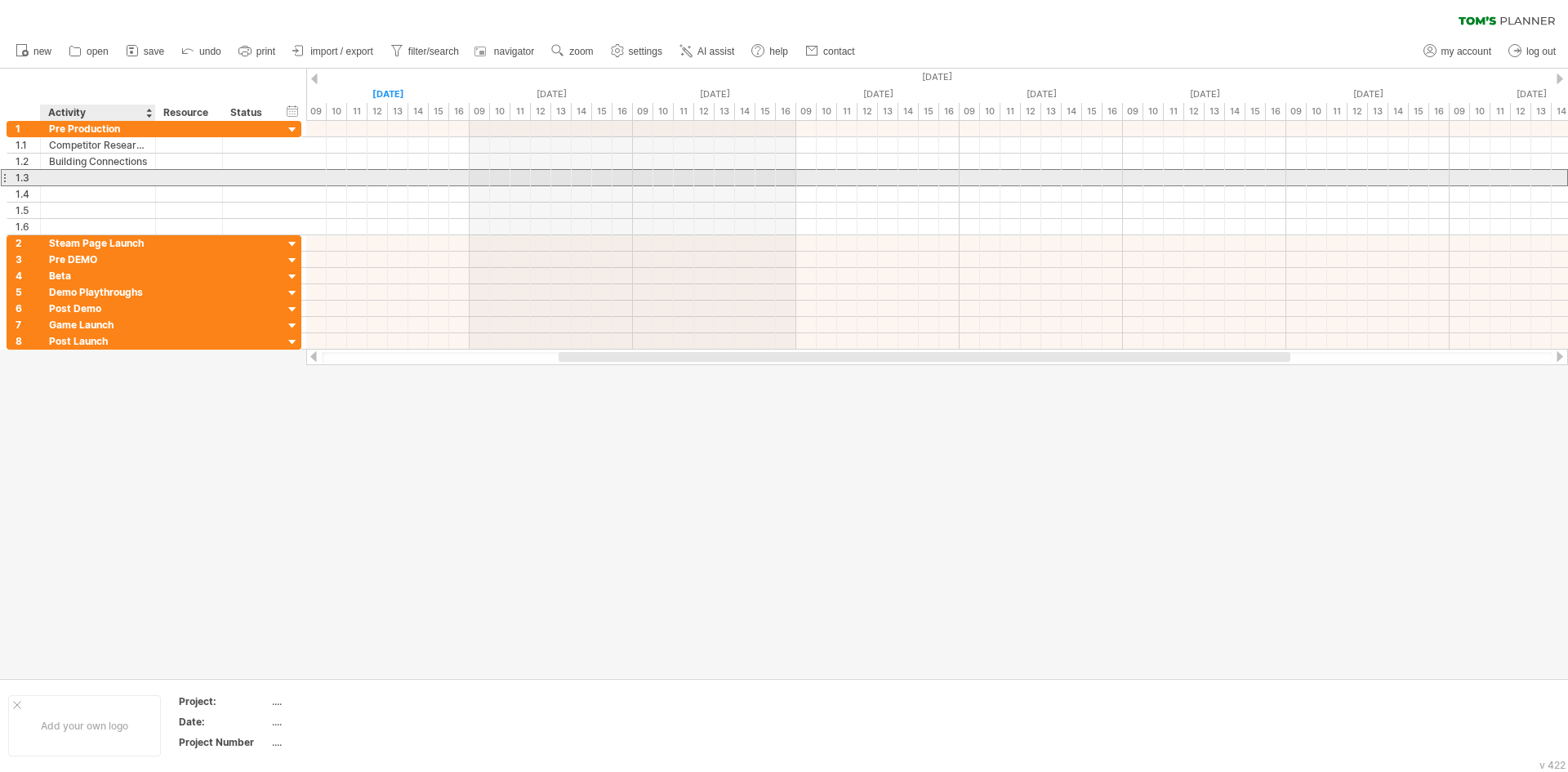
click at [100, 178] on div at bounding box center [98, 178] width 98 height 16
click at [100, 178] on input "text" at bounding box center [98, 178] width 98 height 16
type input "**********"
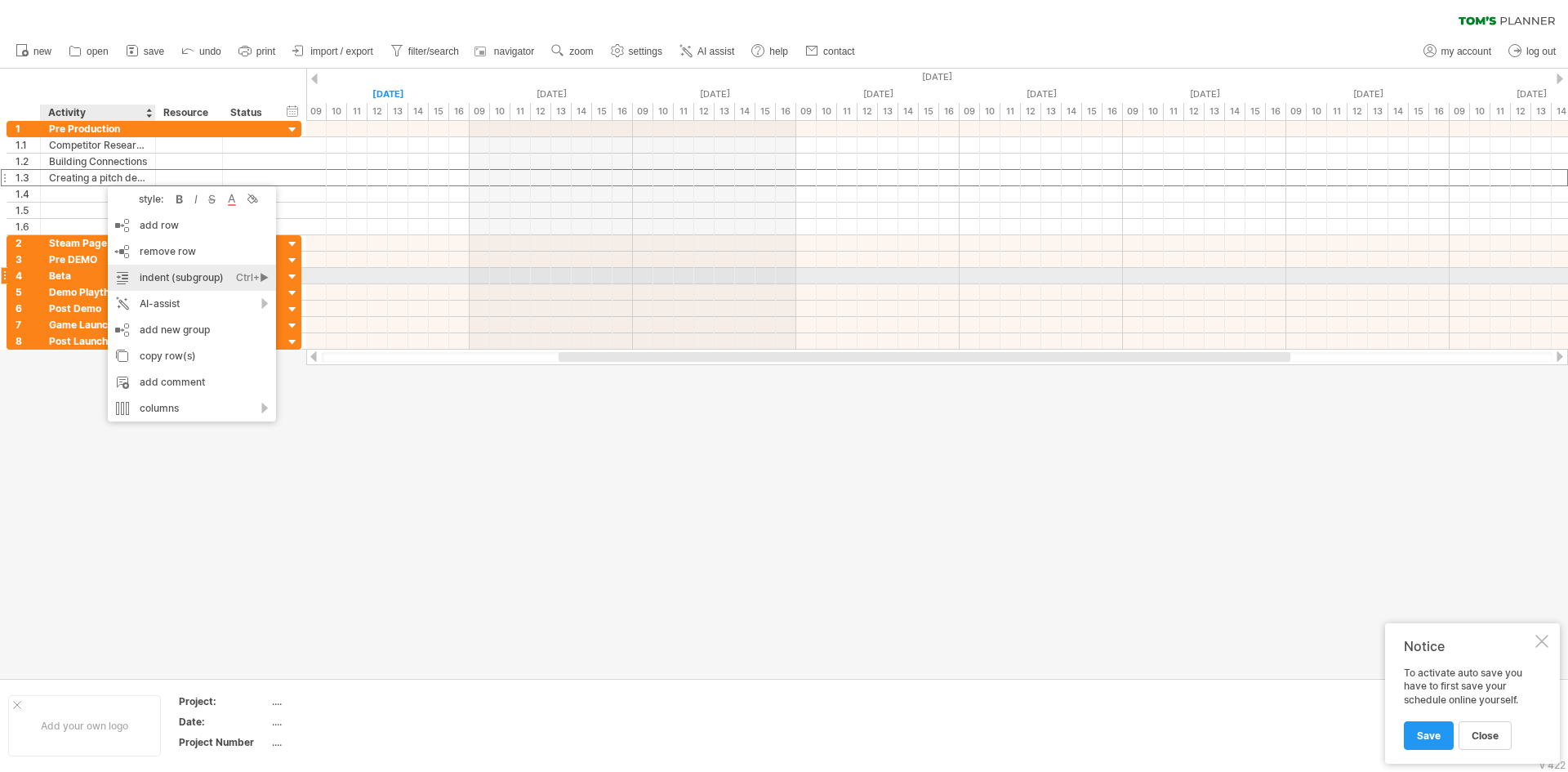
click at [236, 278] on div "Ctrl+►" at bounding box center [252, 278] width 32 height 26
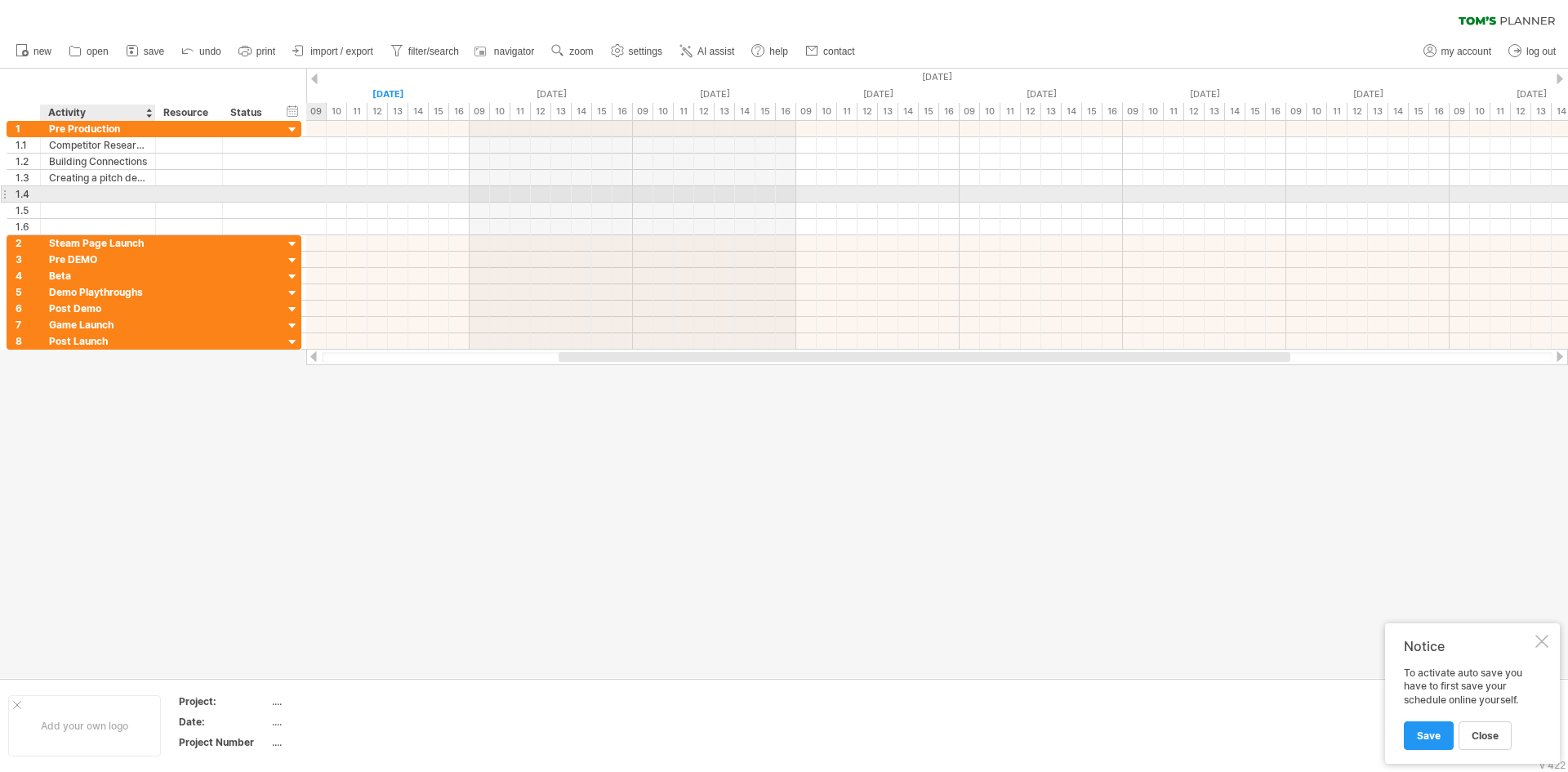
click at [124, 193] on div at bounding box center [98, 193] width 98 height 16
click at [125, 209] on div at bounding box center [98, 210] width 98 height 16
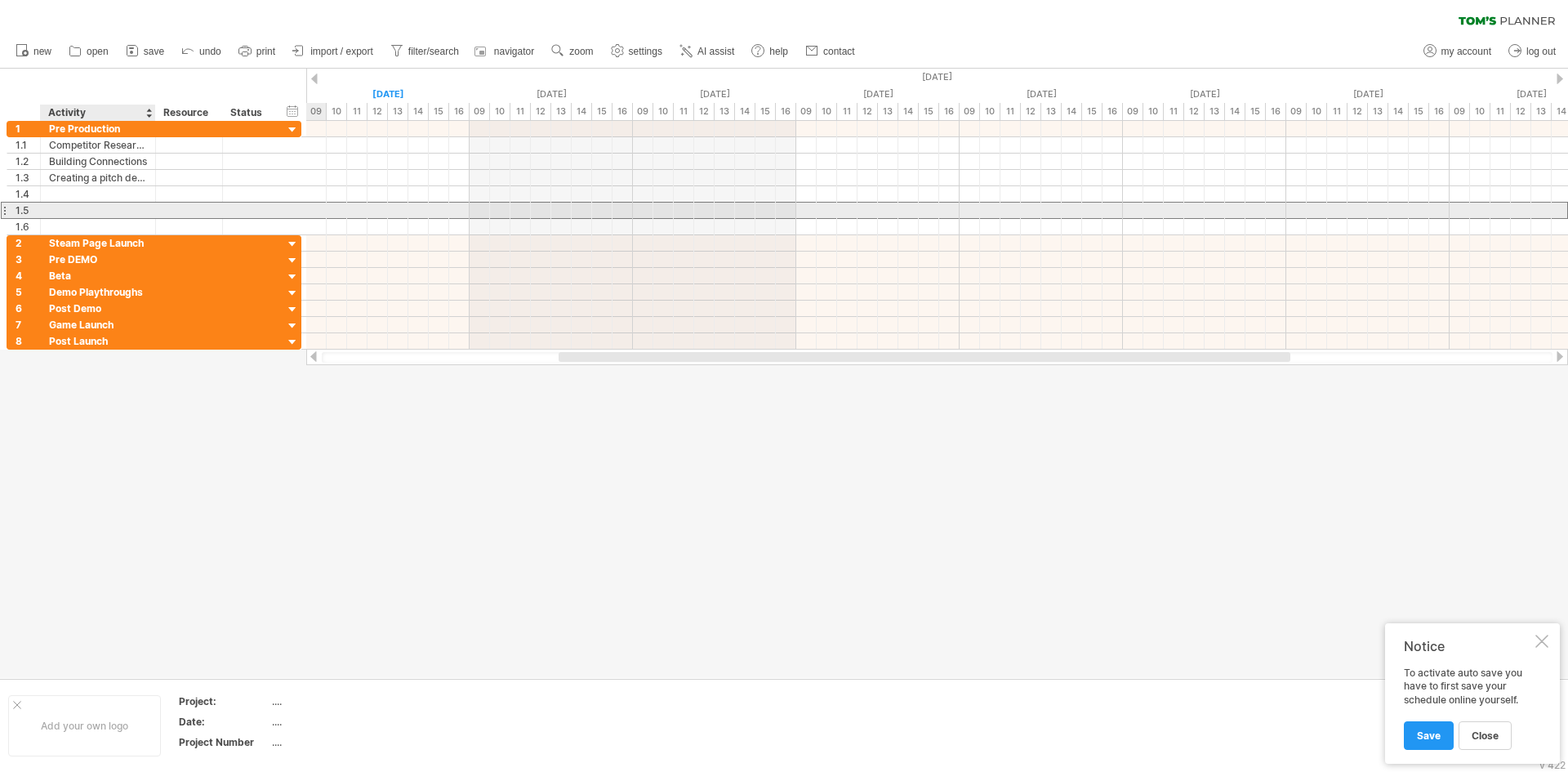
click at [125, 209] on input "text" at bounding box center [98, 210] width 98 height 16
type input "**********"
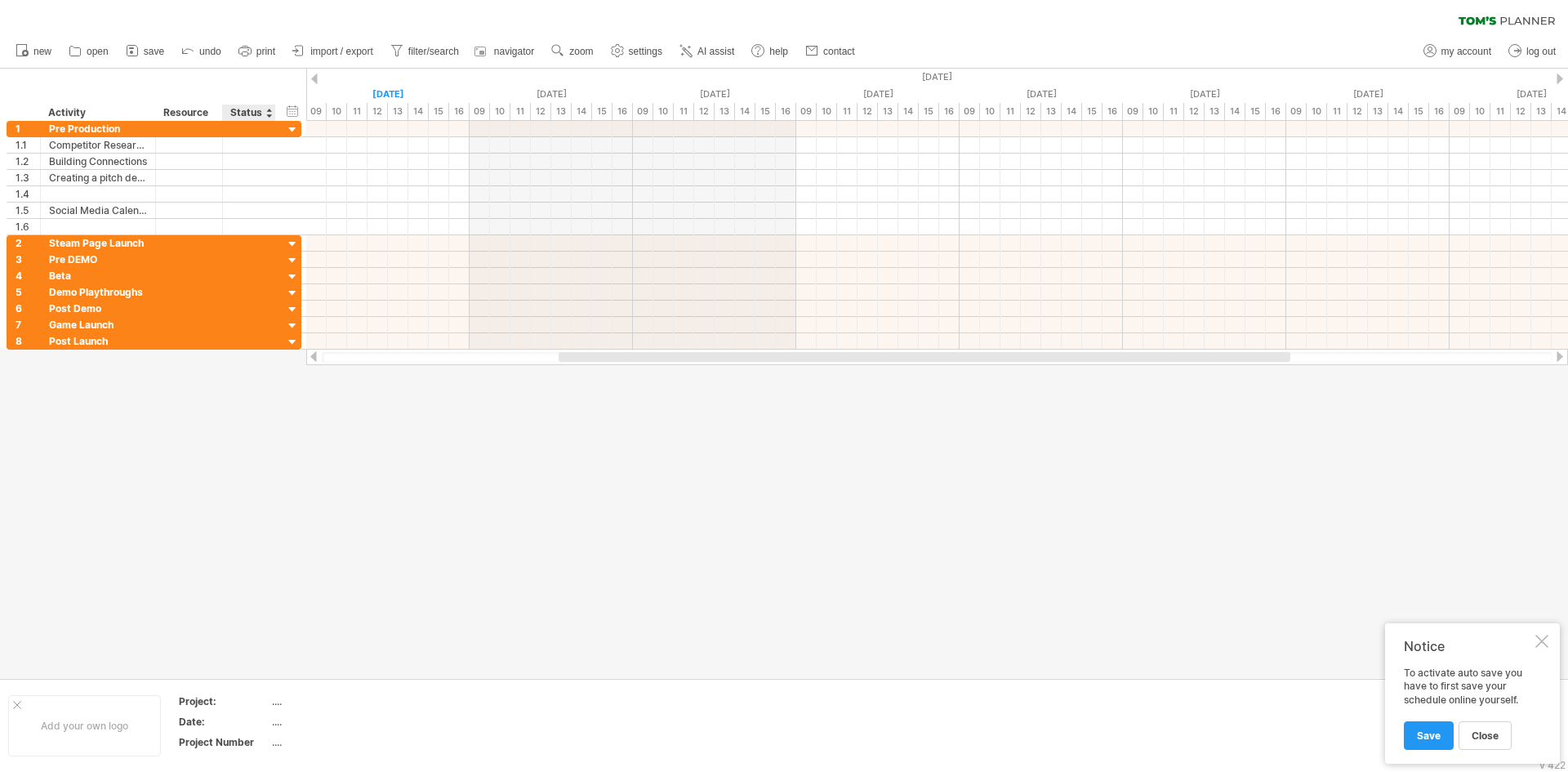
click at [252, 452] on div at bounding box center [784, 373] width 1568 height 609
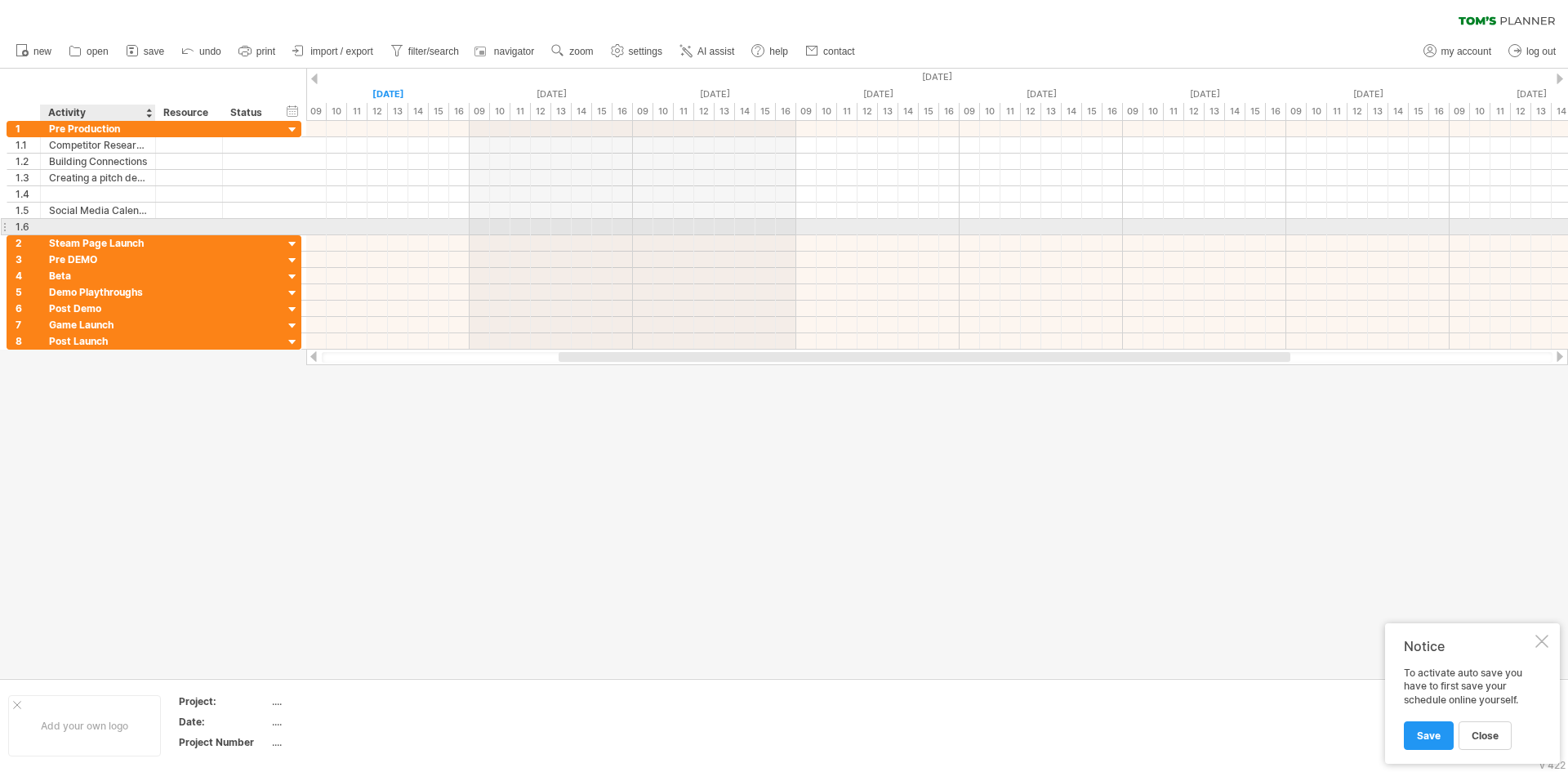
click at [81, 227] on div at bounding box center [98, 227] width 98 height 16
click at [81, 227] on input "text" at bounding box center [98, 227] width 98 height 16
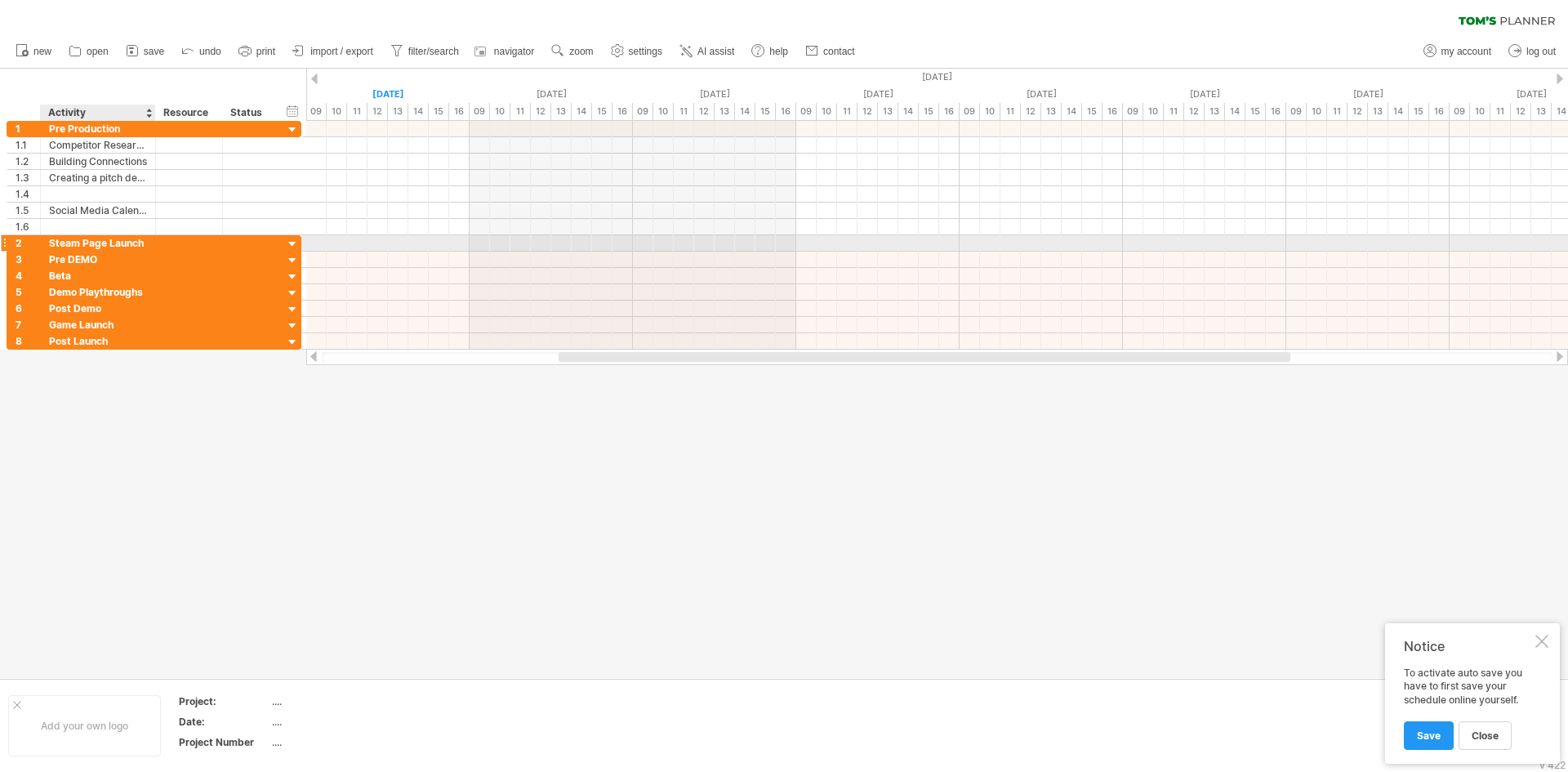
type input "*"
type input "**********"
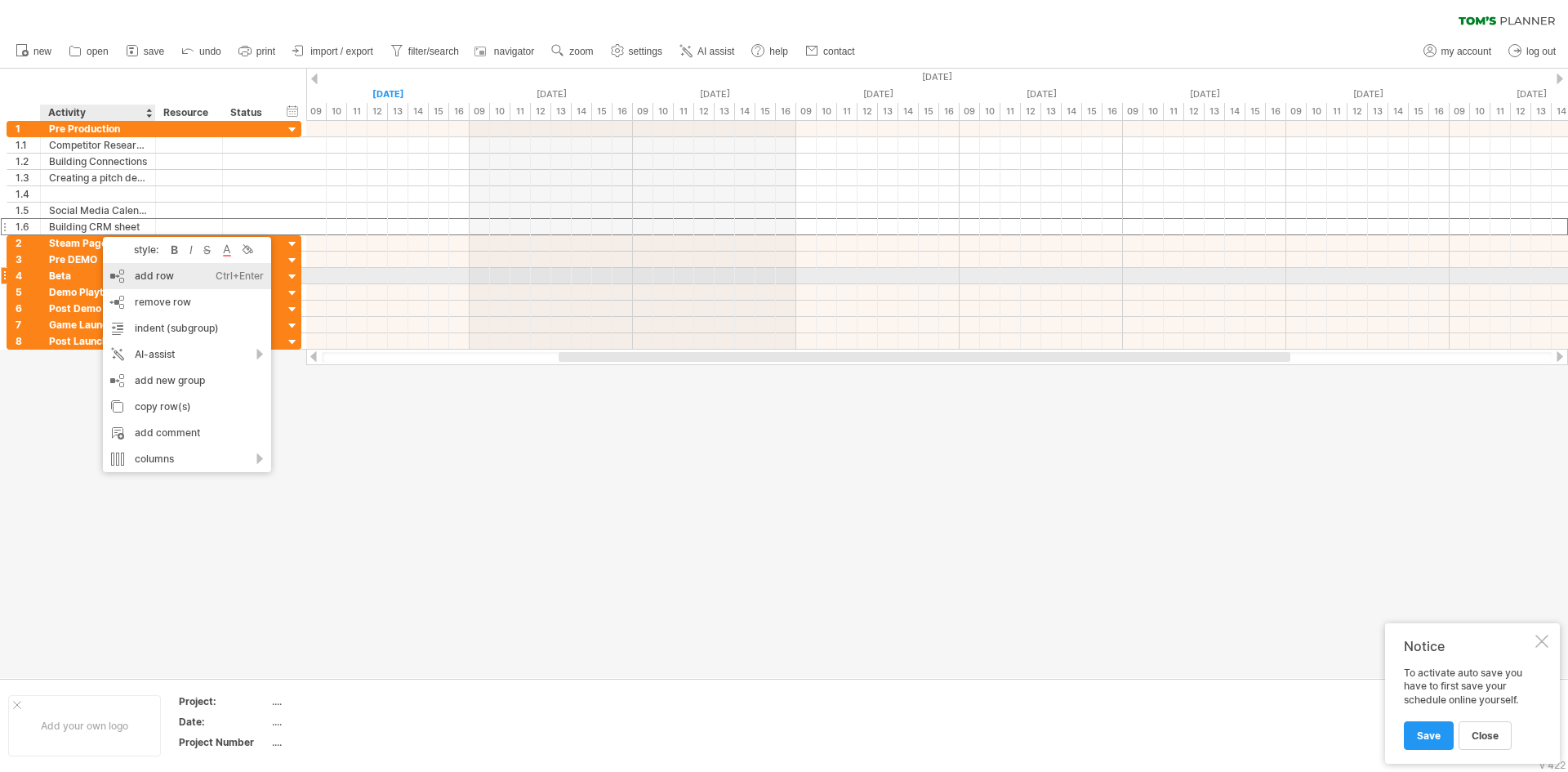
click at [164, 279] on div "add row Ctrl+Enter Cmd+Enter" at bounding box center [187, 276] width 168 height 26
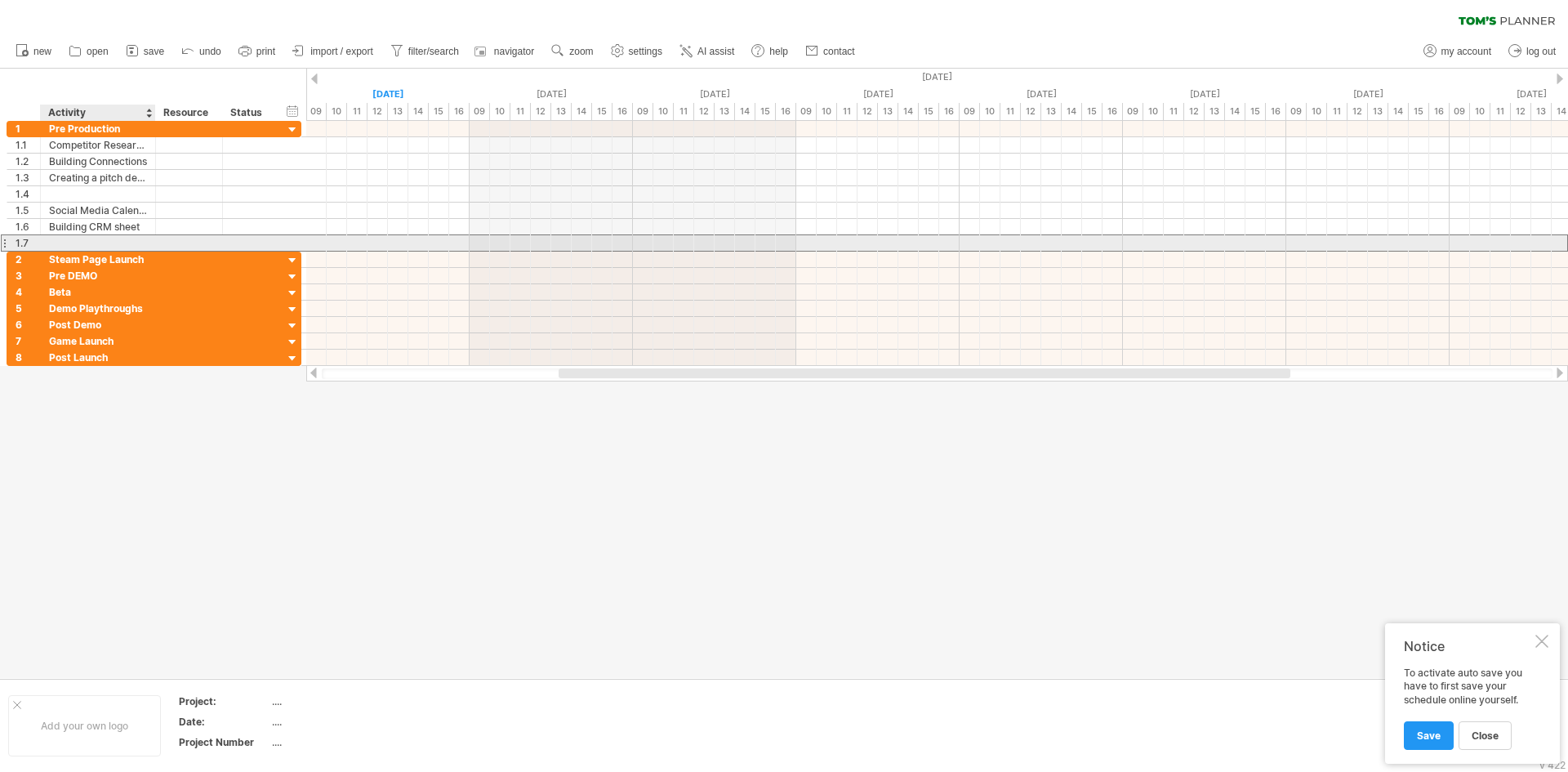
click at [104, 241] on div at bounding box center [98, 243] width 98 height 16
click at [104, 241] on input "text" at bounding box center [98, 243] width 98 height 16
type input "*"
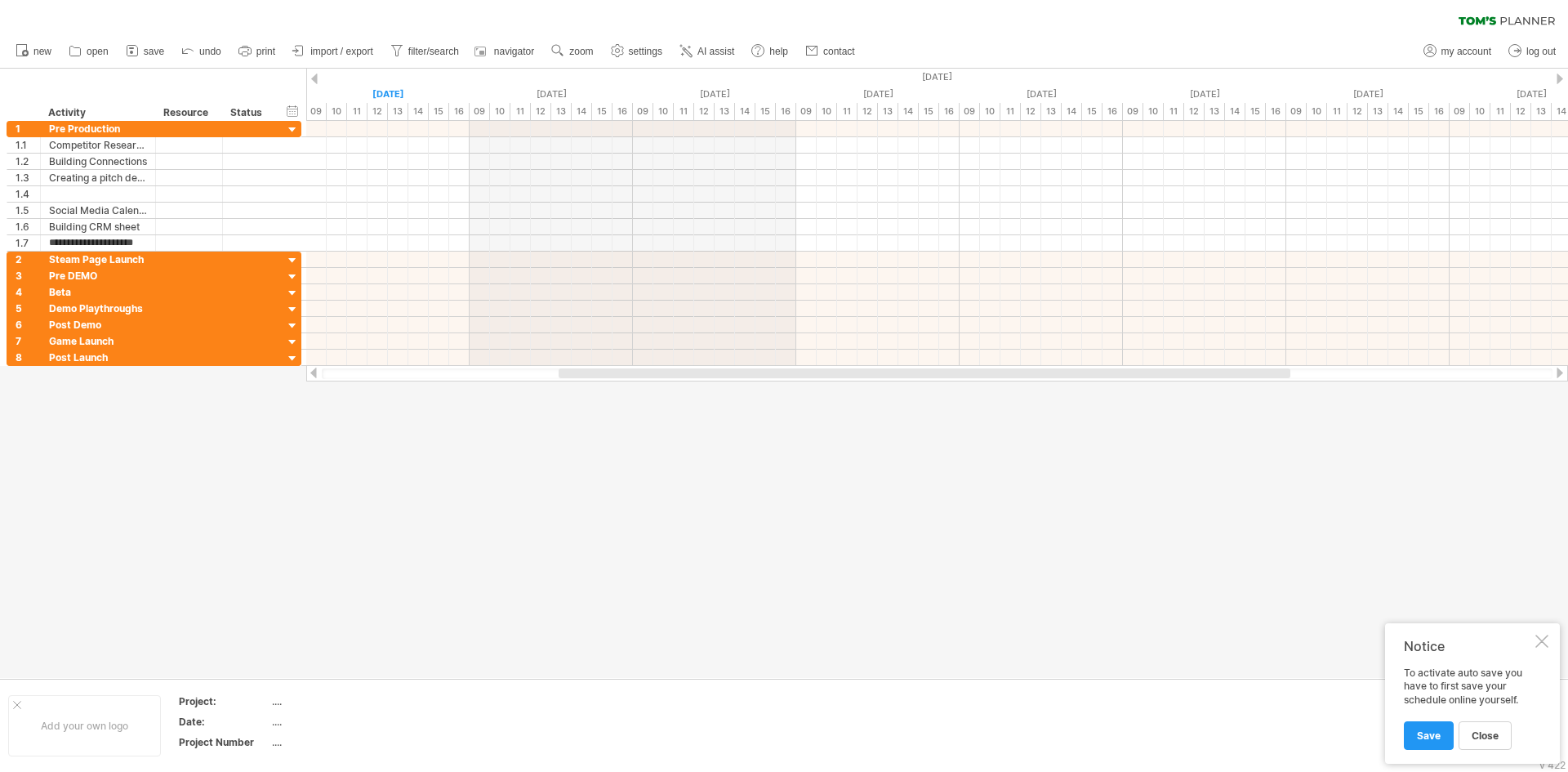
type input "**********"
drag, startPoint x: 154, startPoint y: 116, endPoint x: 193, endPoint y: 115, distance: 39.0
click at [193, 115] on div at bounding box center [194, 113] width 6 height 17
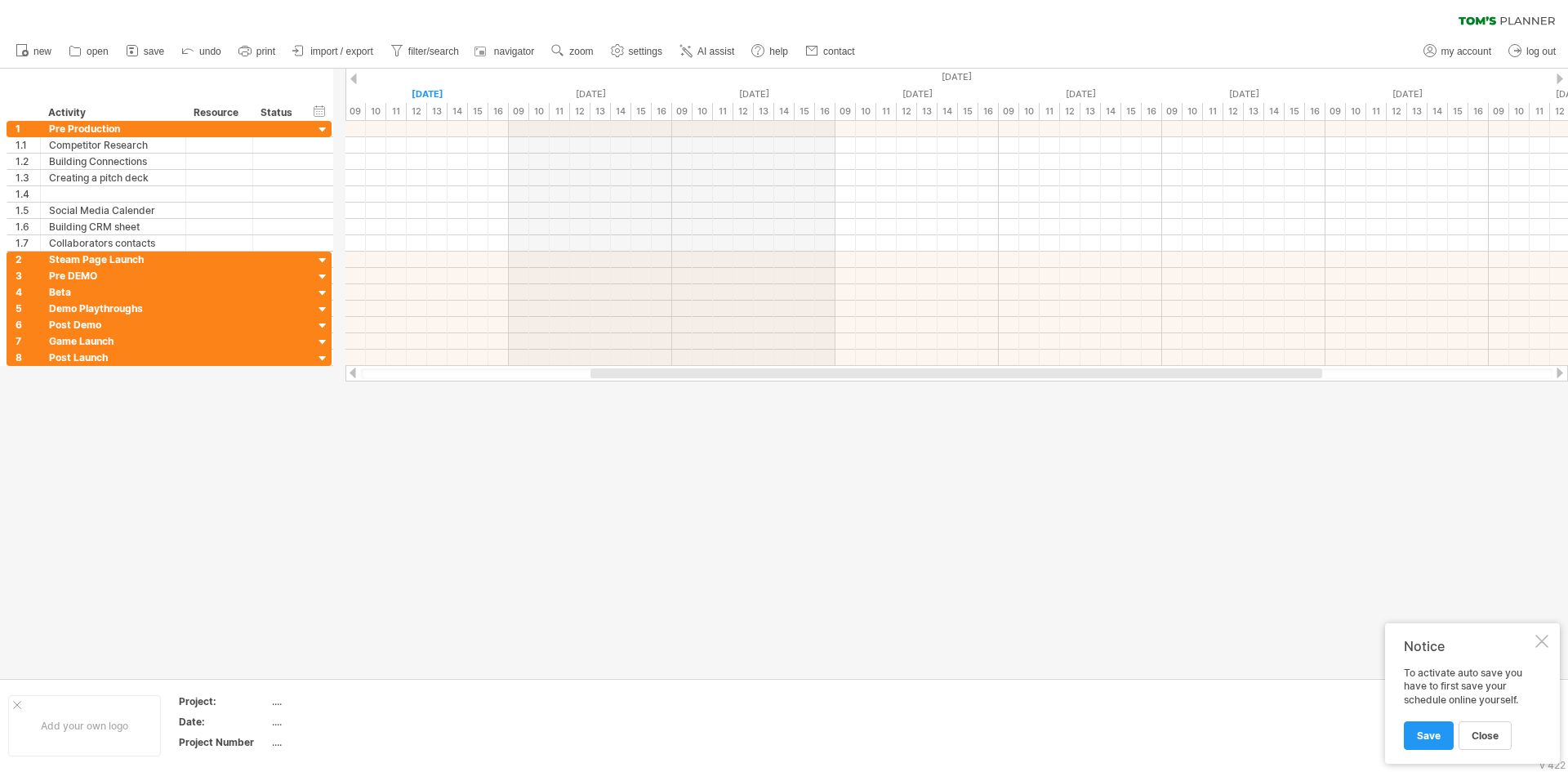
drag, startPoint x: 193, startPoint y: 115, endPoint x: 183, endPoint y: 115, distance: 10.0
click at [183, 115] on div at bounding box center [185, 113] width 6 height 17
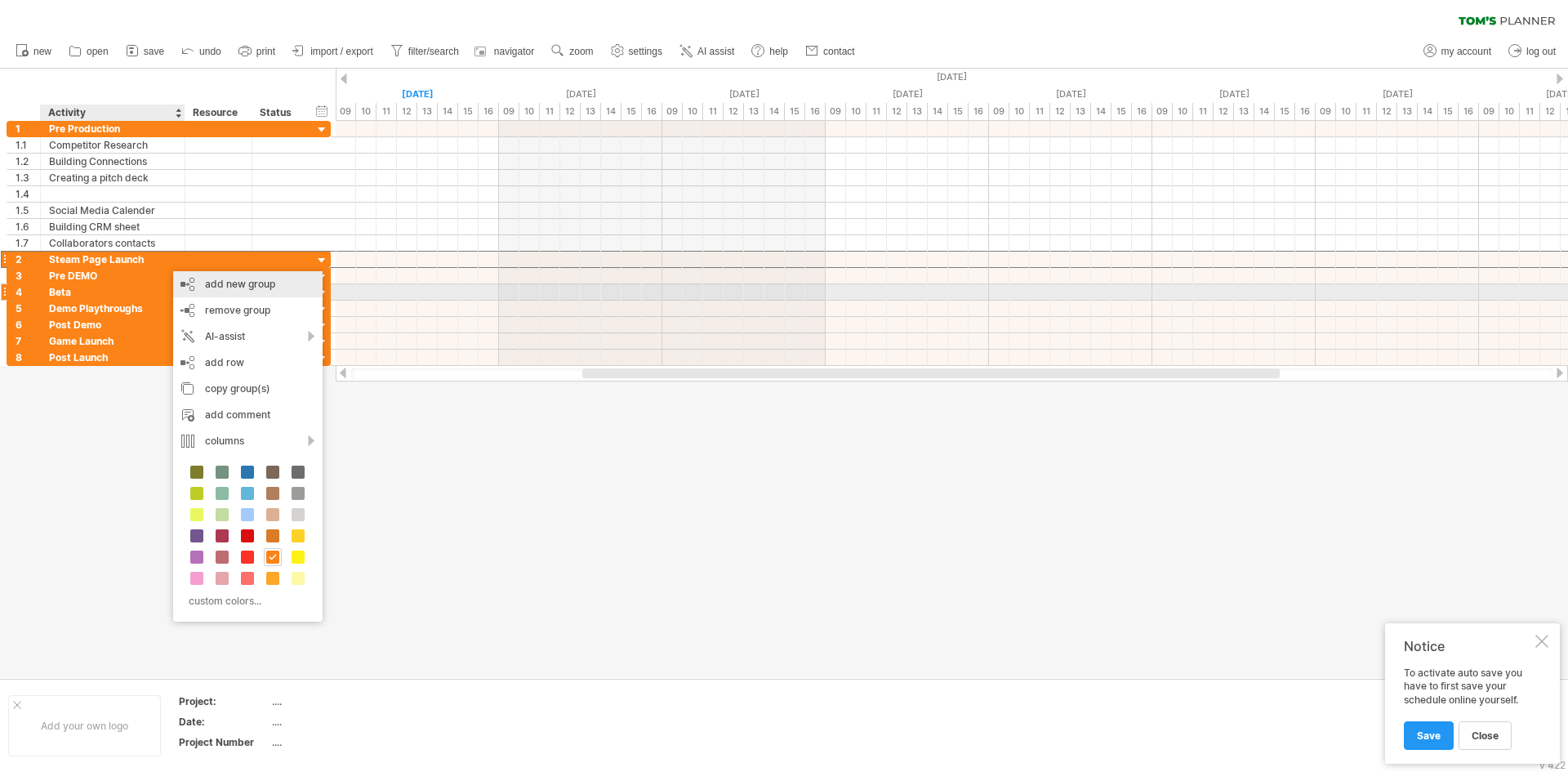
click at [255, 285] on div "add new group" at bounding box center [247, 284] width 149 height 26
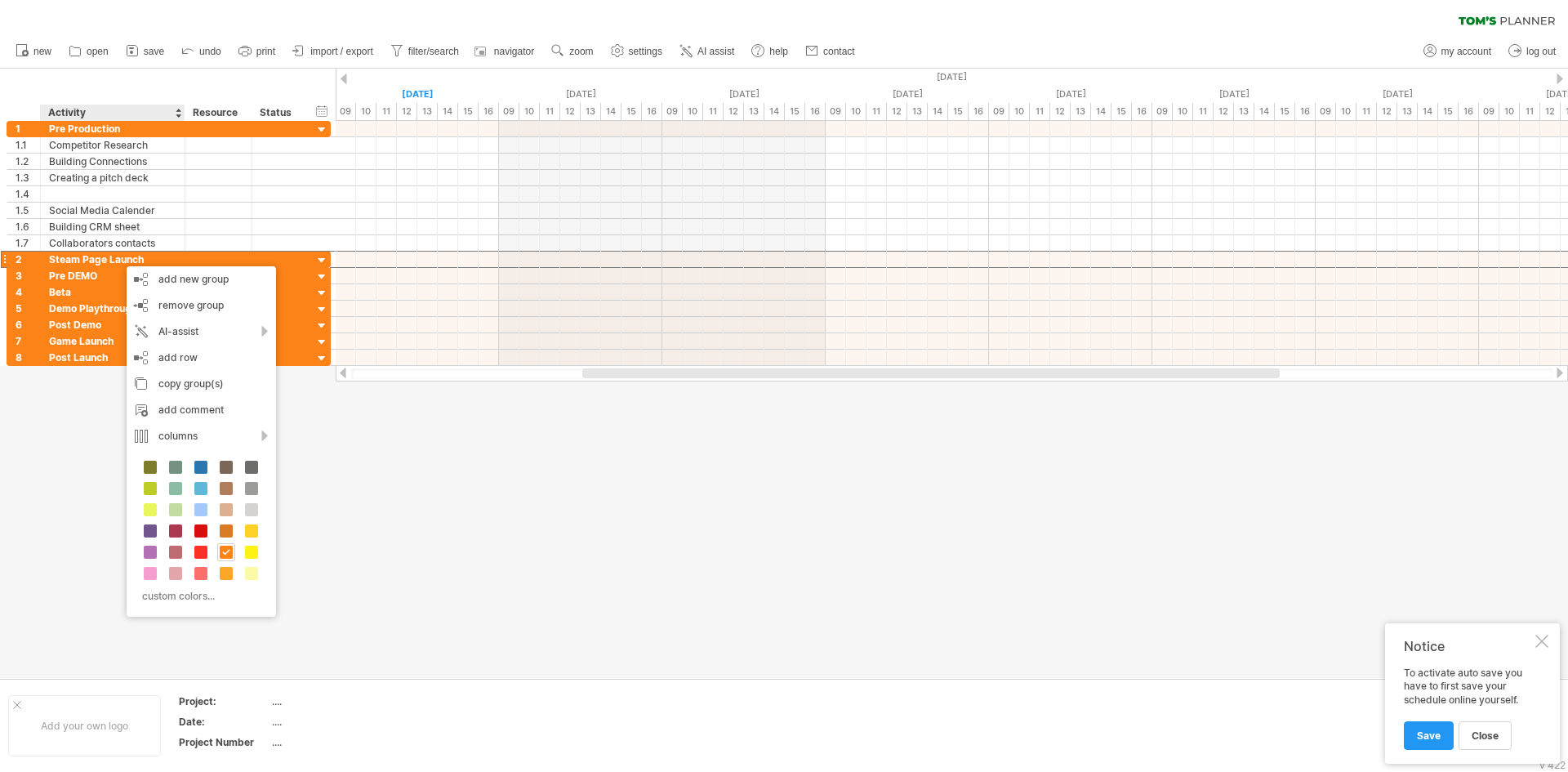
click at [424, 482] on div at bounding box center [784, 373] width 1568 height 609
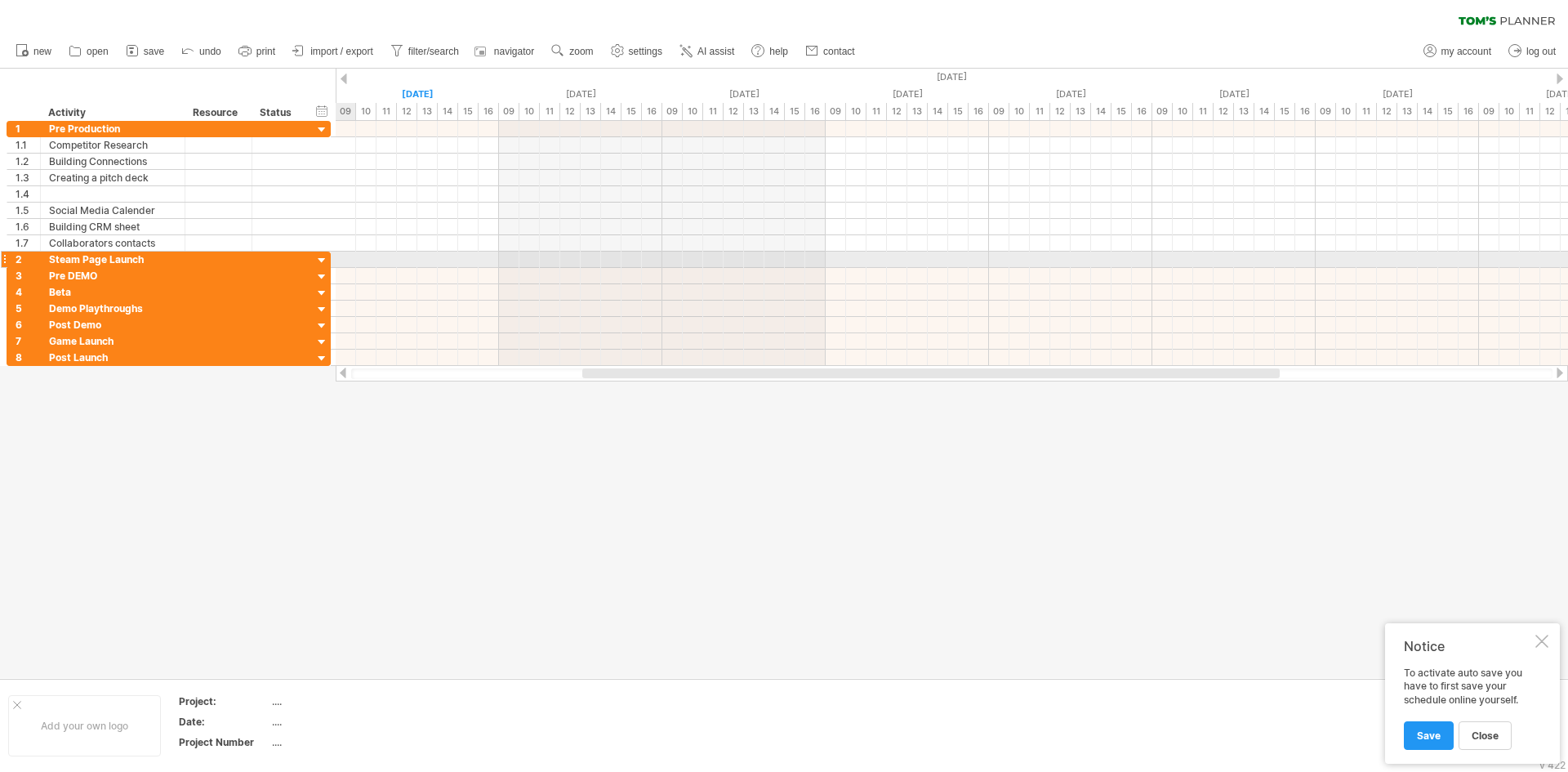
click at [320, 258] on div at bounding box center [322, 261] width 16 height 16
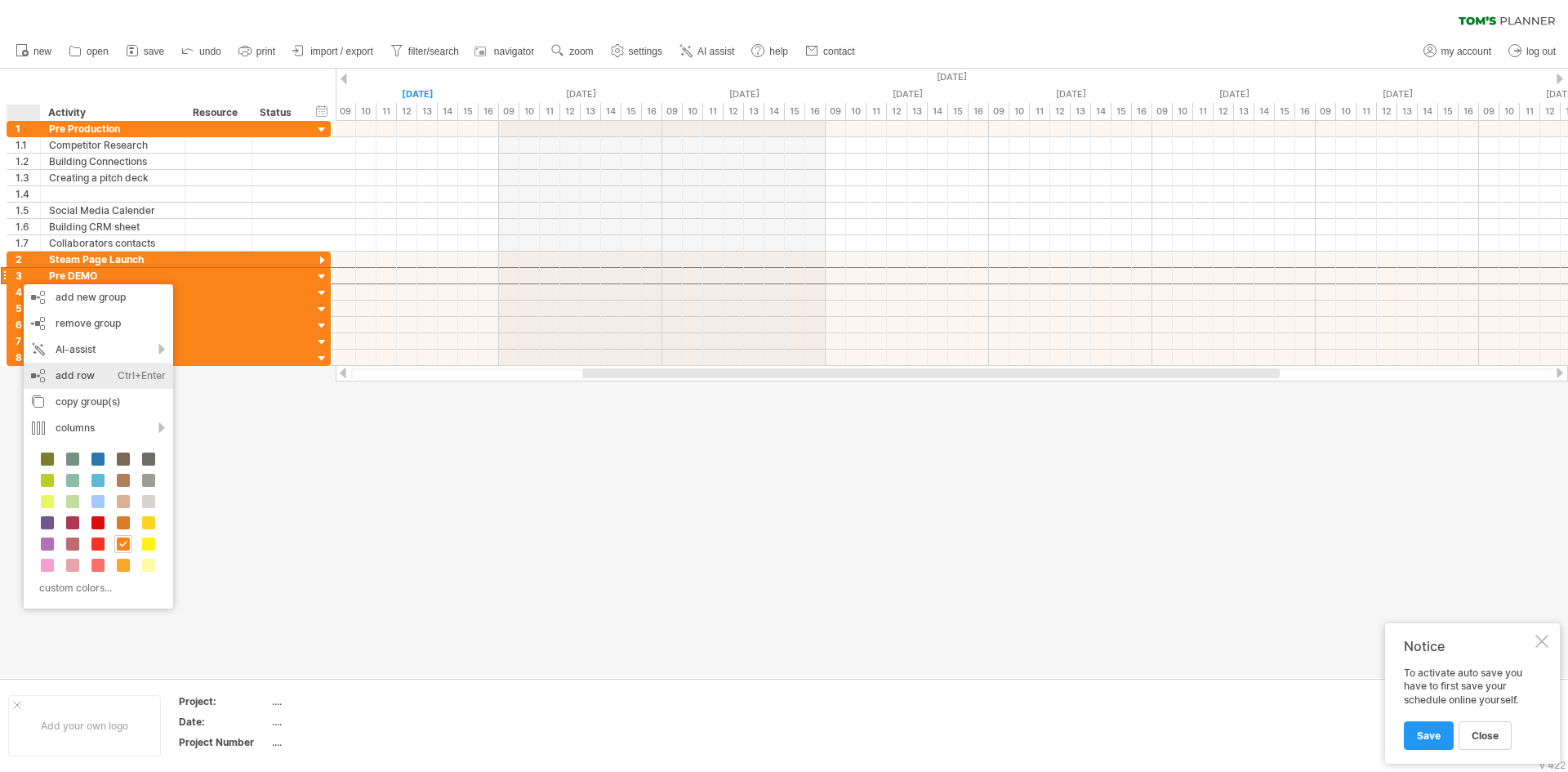
click at [126, 376] on div "Ctrl+Enter" at bounding box center [142, 376] width 48 height 26
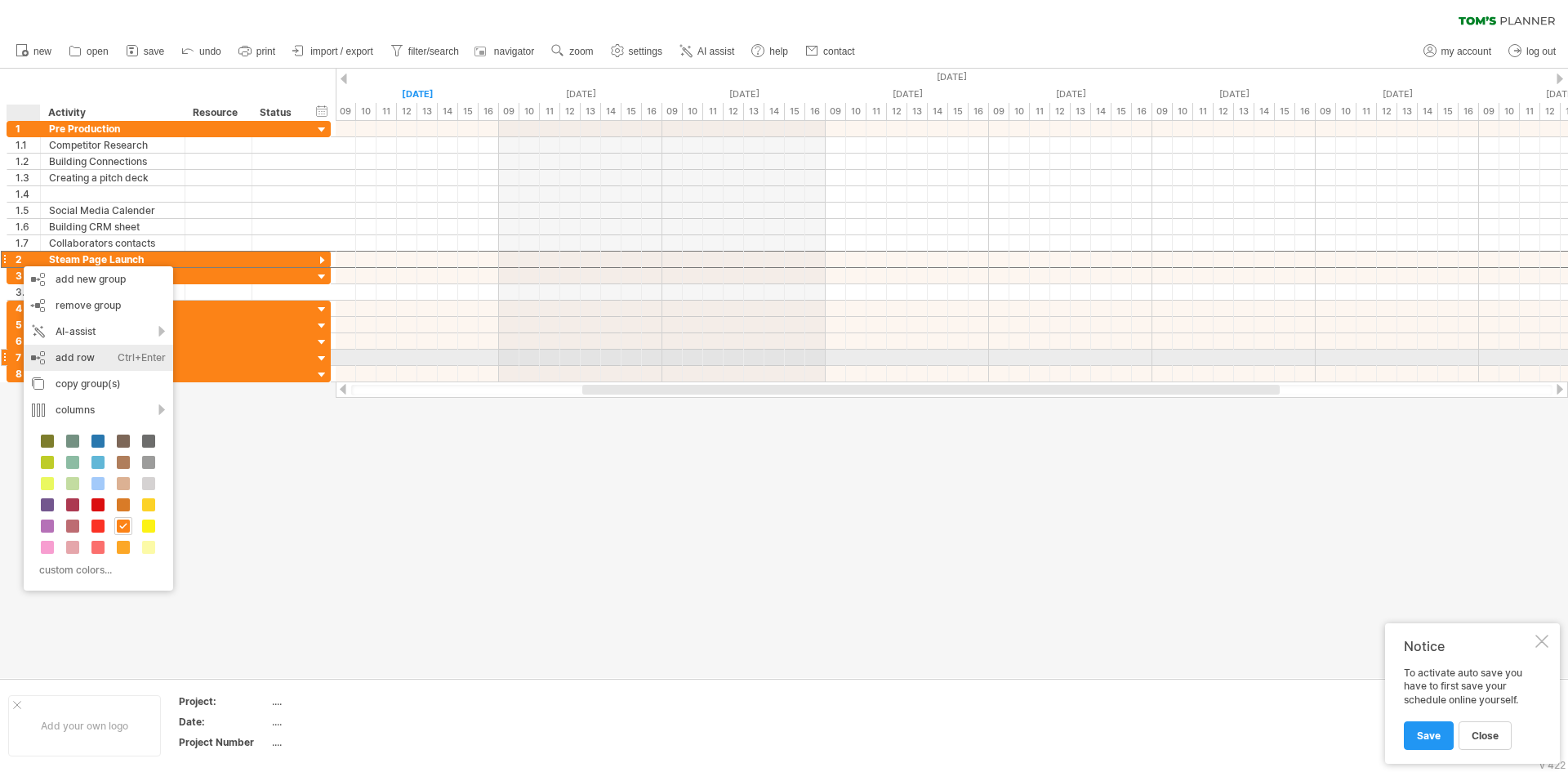
click at [100, 355] on div "add row Ctrl+Enter Cmd+Enter" at bounding box center [98, 357] width 149 height 26
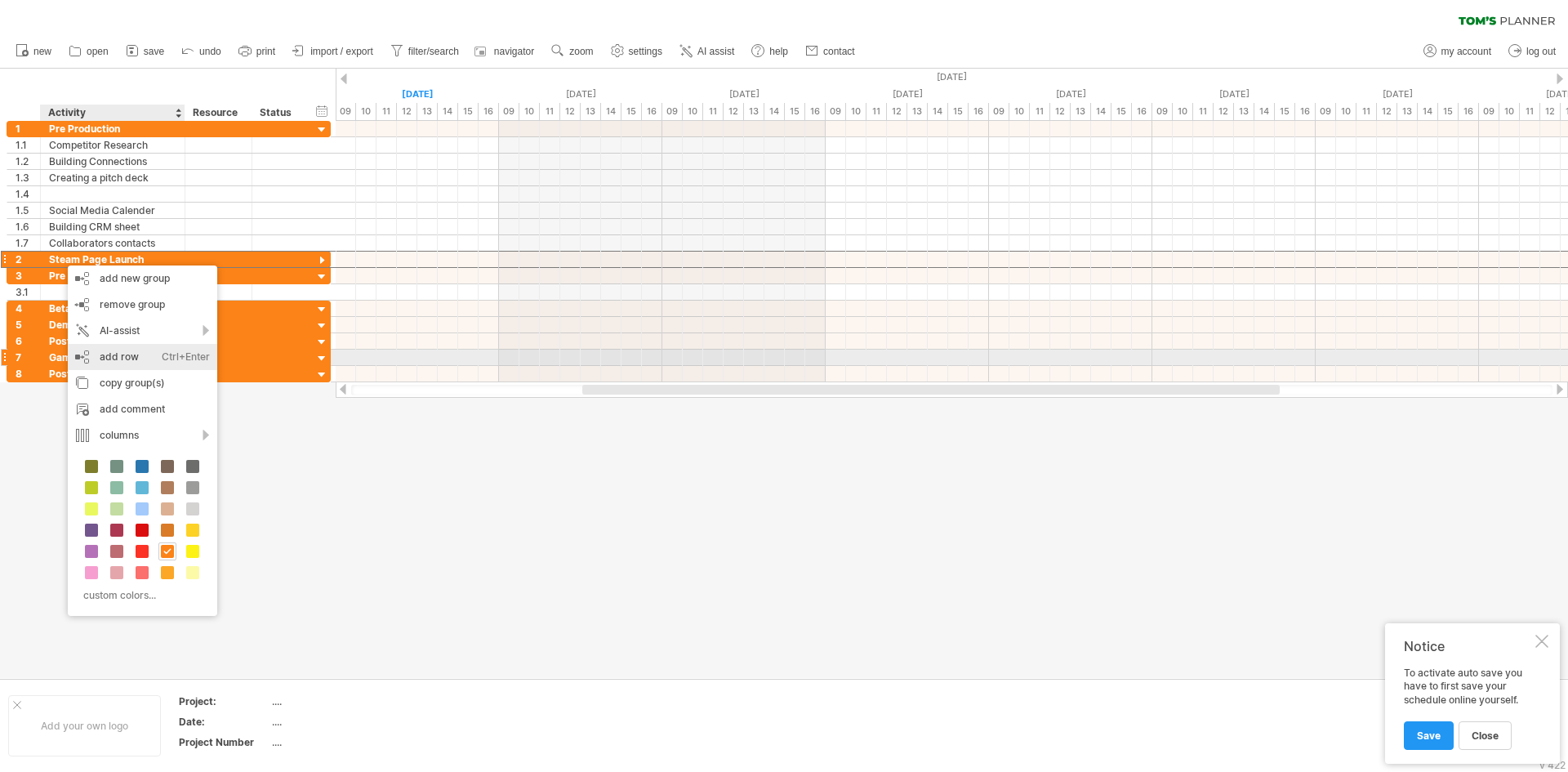
click at [148, 361] on div "add row Ctrl+Enter Cmd+Enter" at bounding box center [142, 357] width 149 height 26
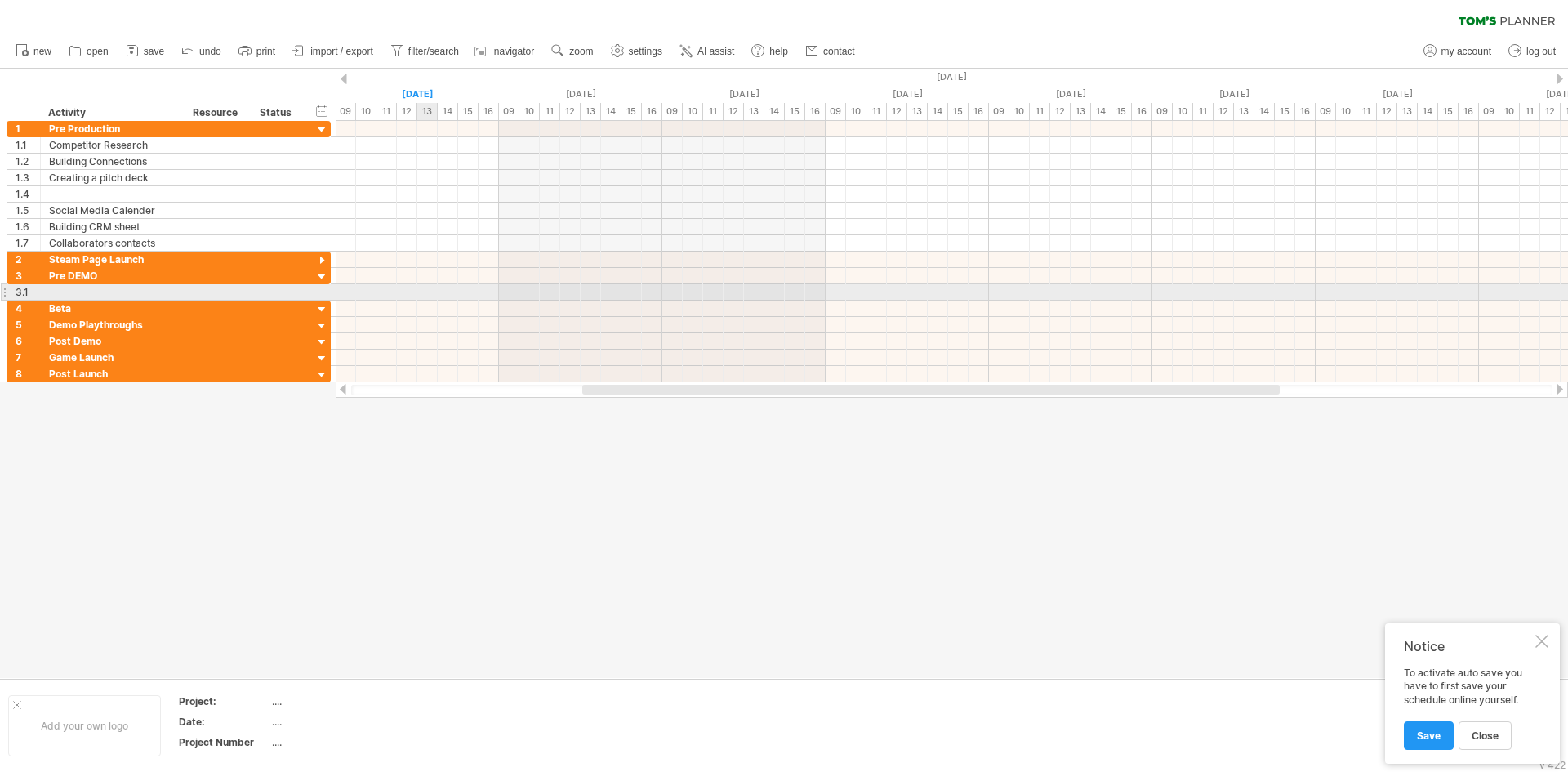
click at [430, 296] on div at bounding box center [952, 293] width 1233 height 17
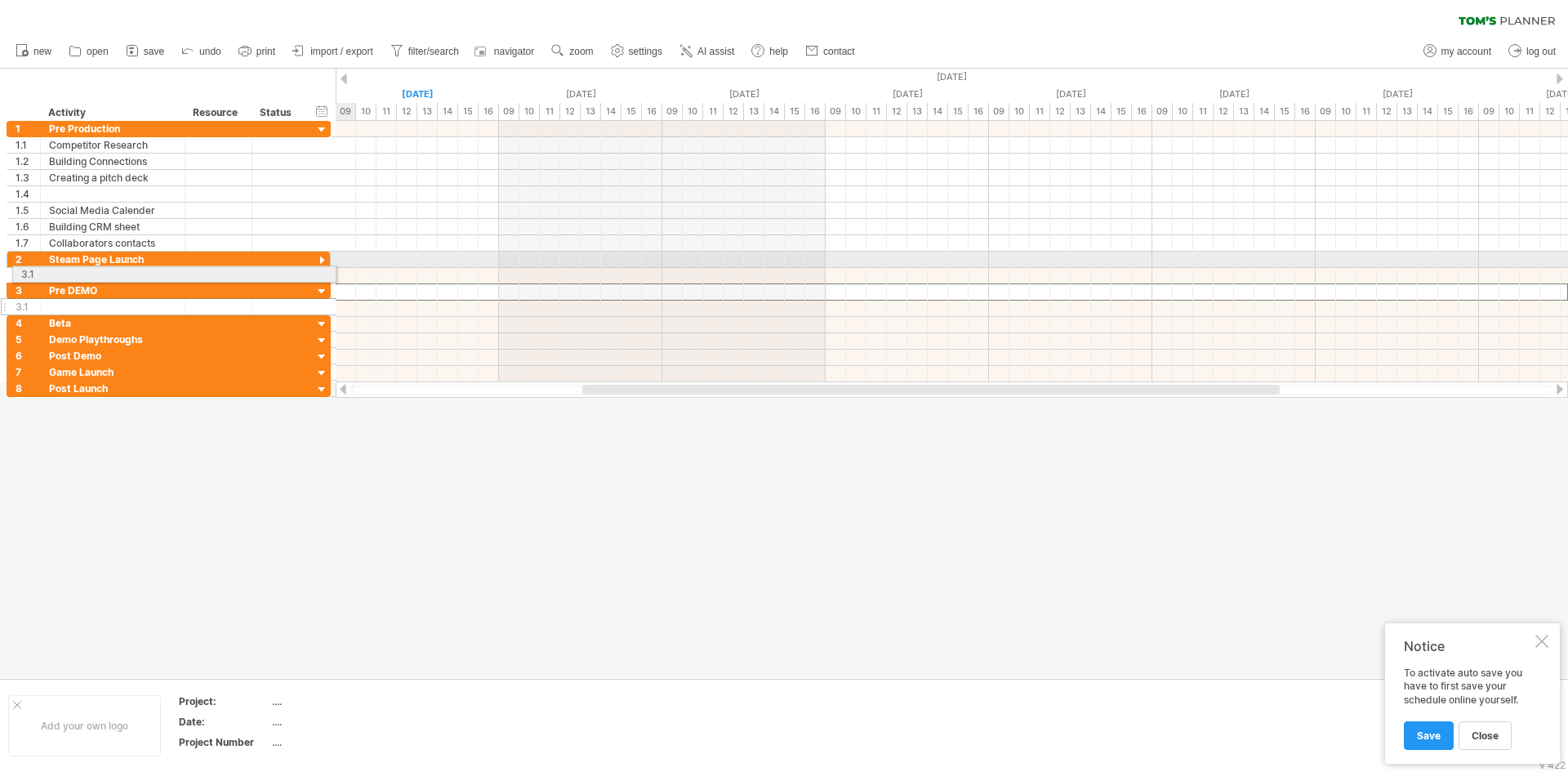
drag, startPoint x: 4, startPoint y: 294, endPoint x: 6, endPoint y: 271, distance: 23.1
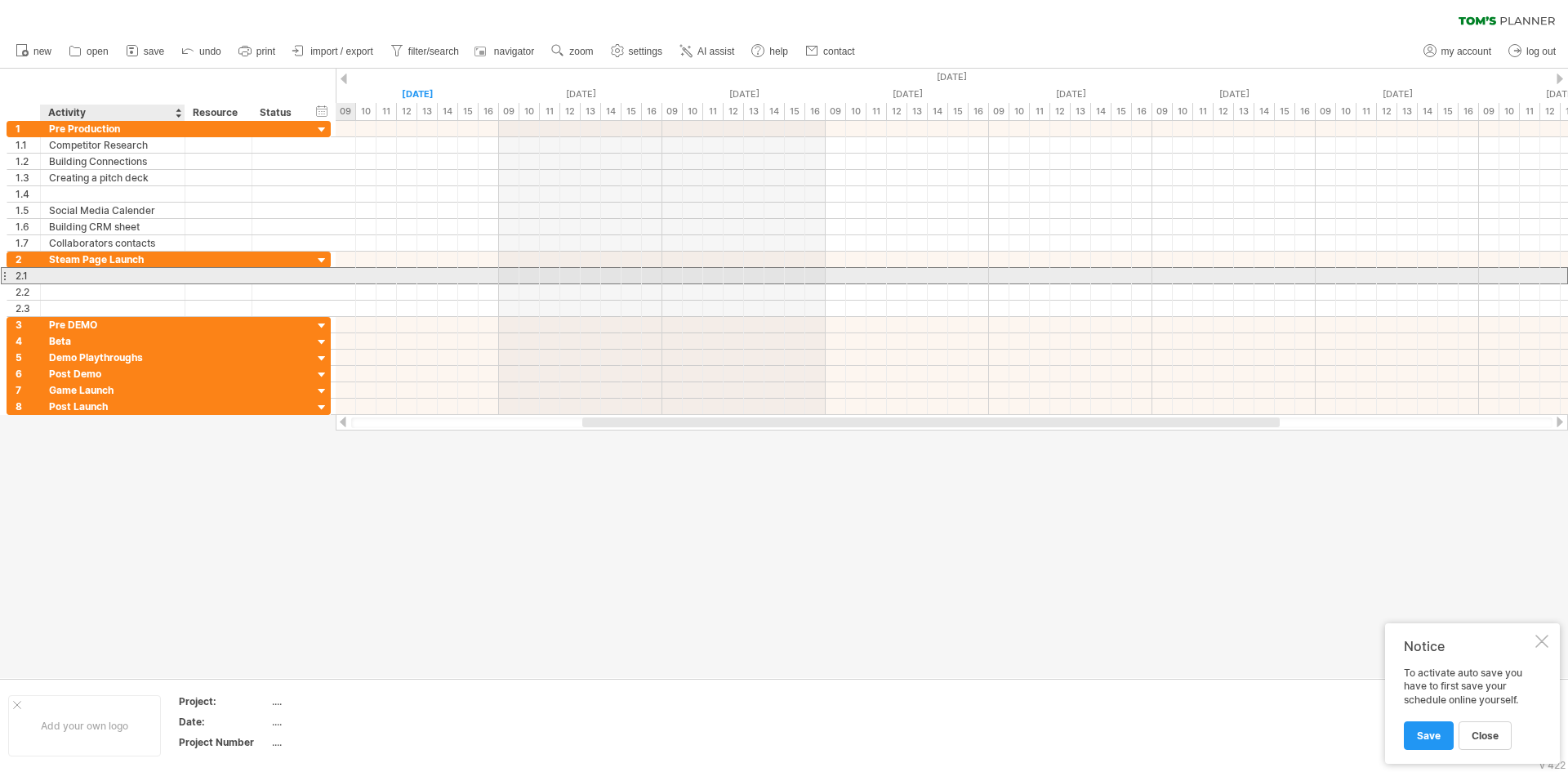
click at [76, 280] on div at bounding box center [113, 275] width 128 height 16
click at [76, 280] on input "text" at bounding box center [113, 275] width 128 height 16
type input "*******"
type input "**********"
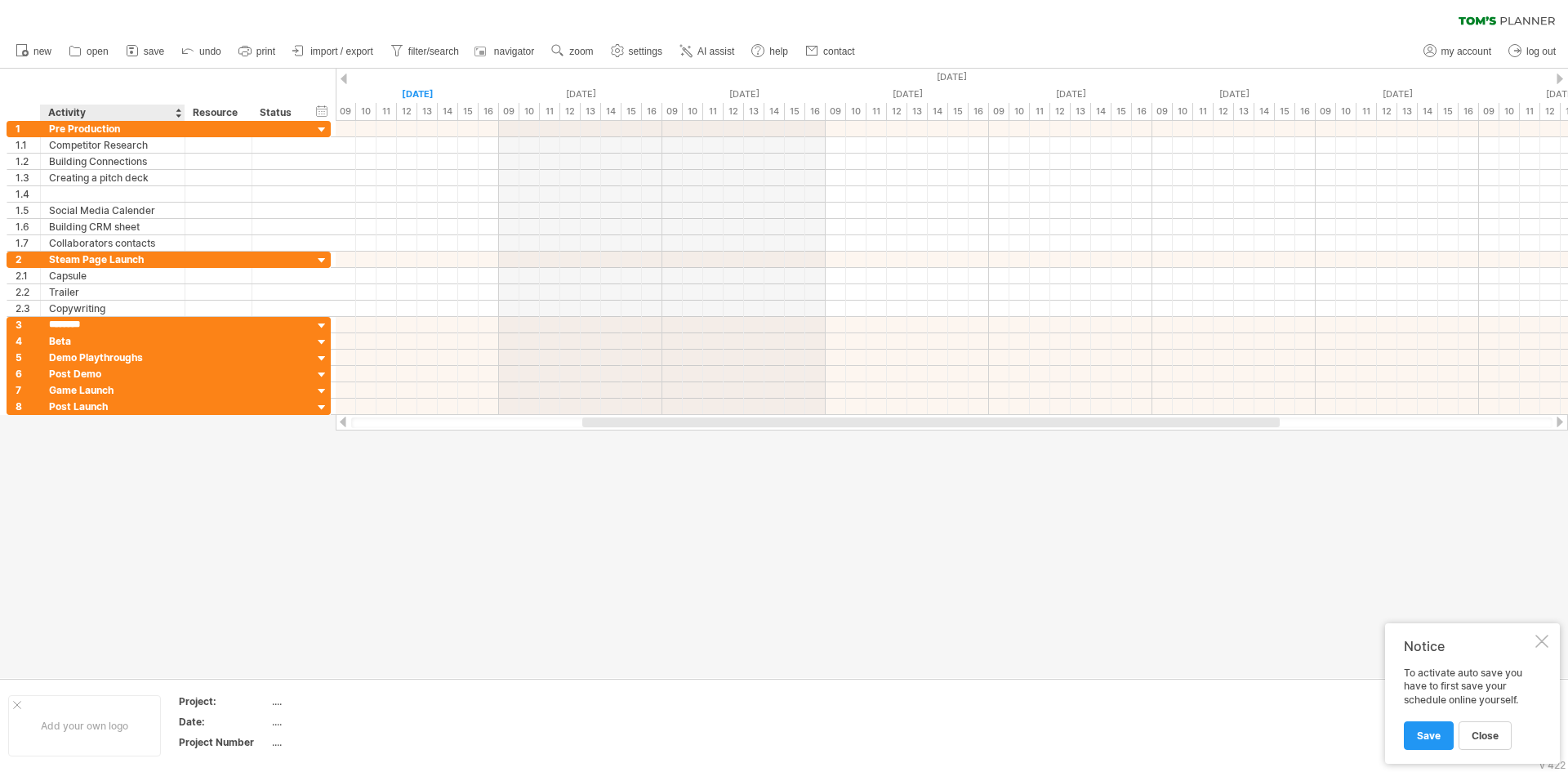
click at [194, 480] on div at bounding box center [784, 373] width 1568 height 609
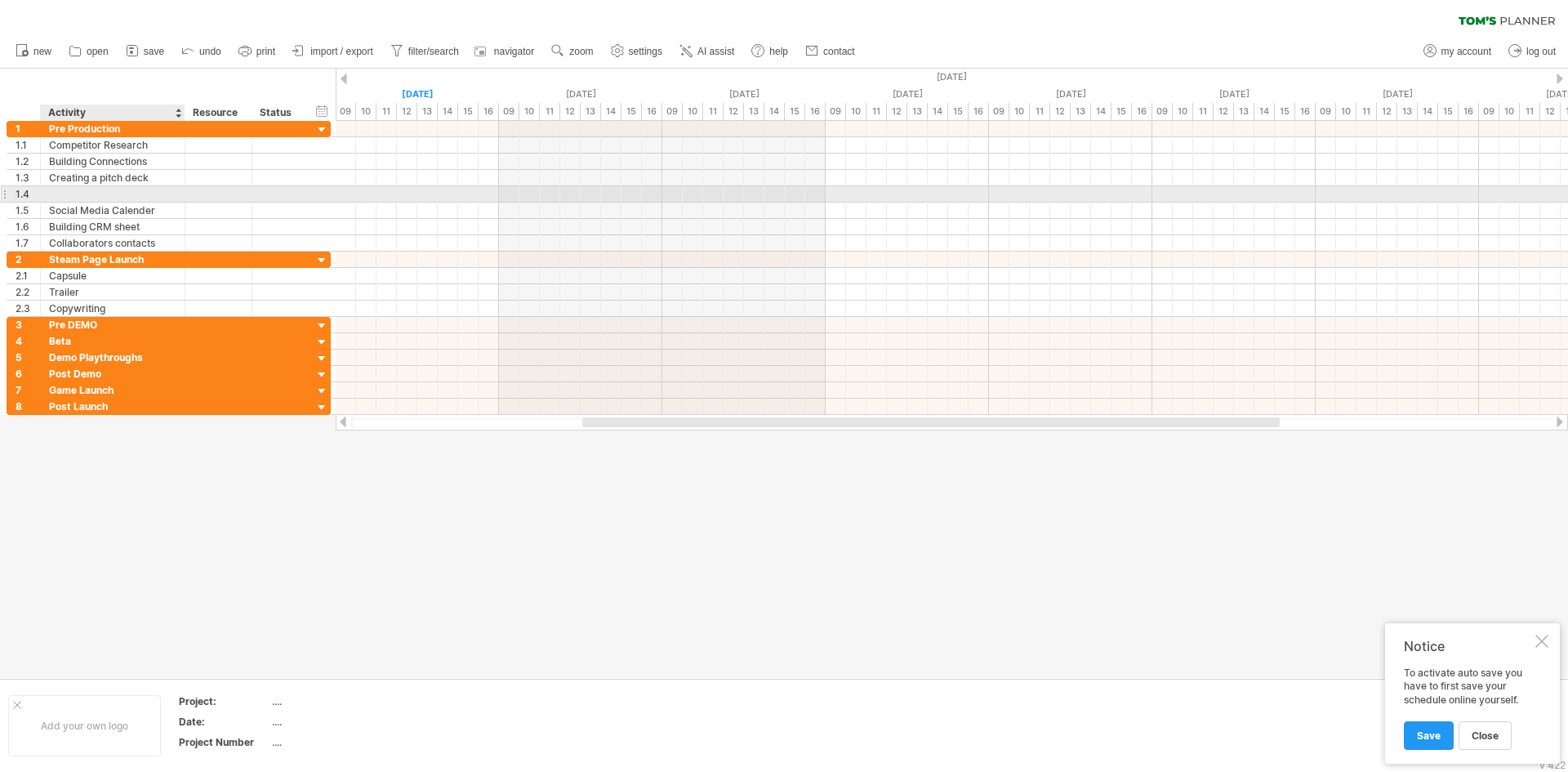
click at [80, 195] on div at bounding box center [113, 193] width 128 height 16
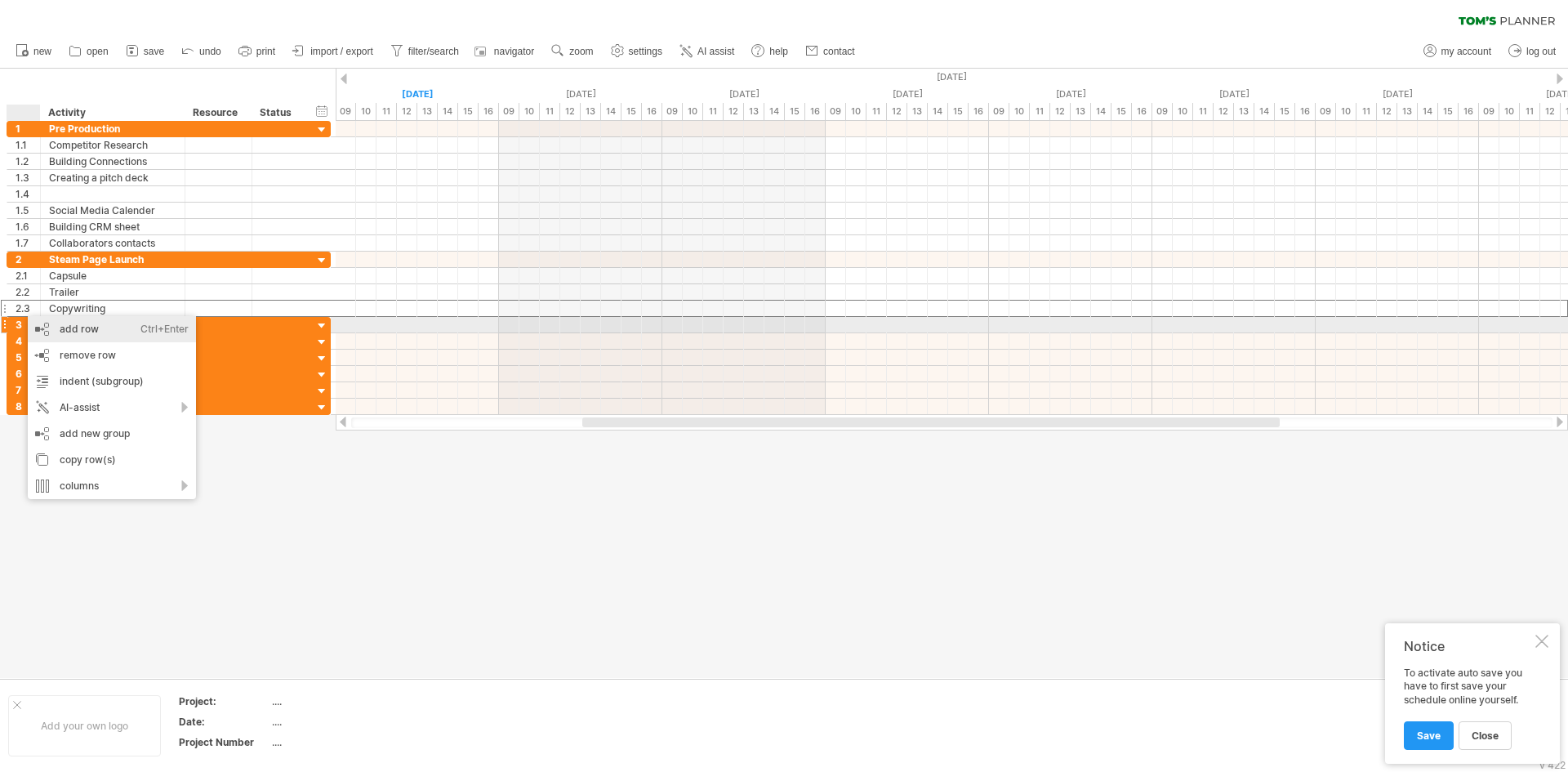
click at [131, 330] on div "add row Ctrl+Enter Cmd+Enter" at bounding box center [112, 330] width 168 height 26
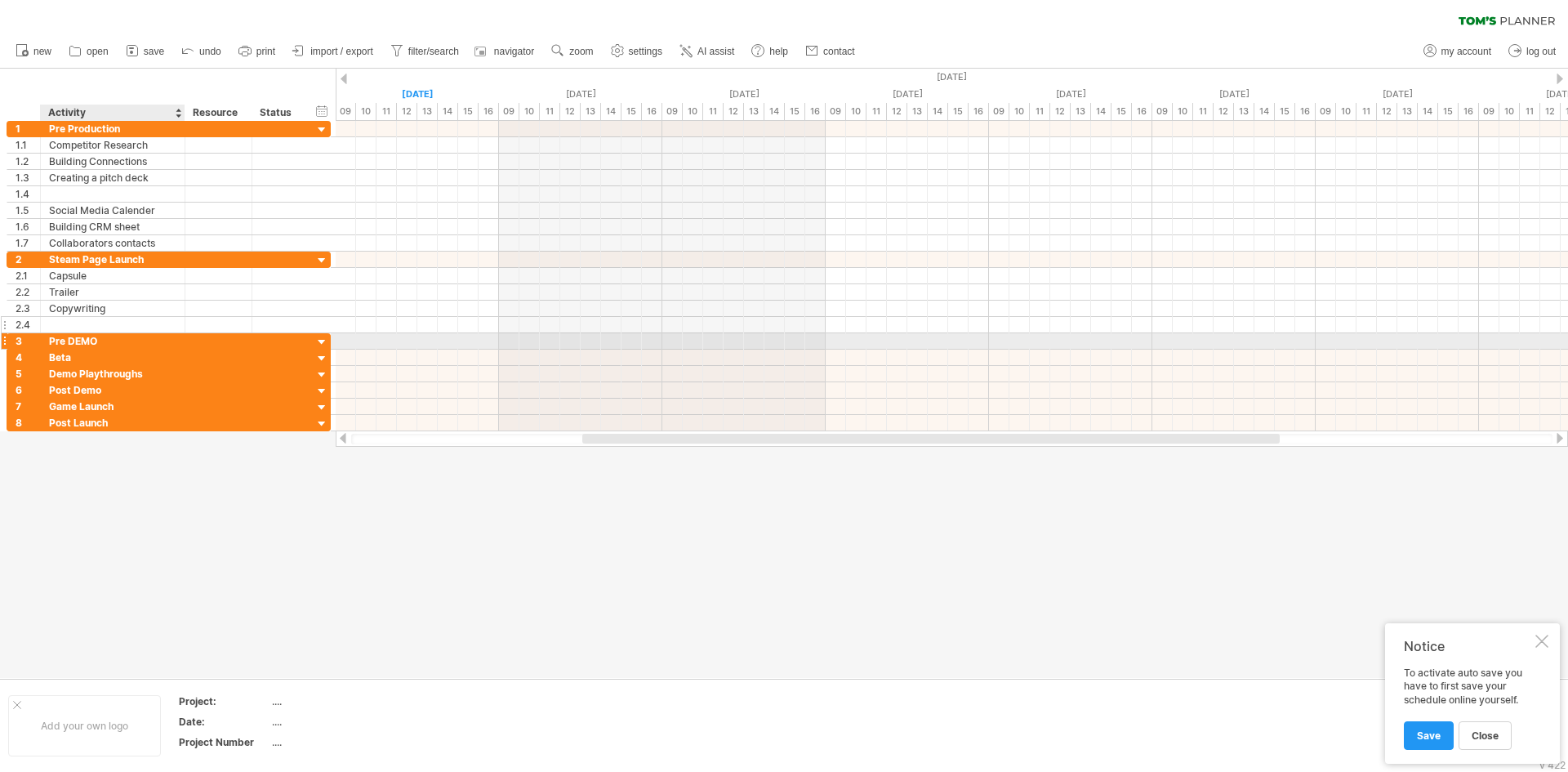
click at [124, 326] on div at bounding box center [113, 324] width 128 height 16
click at [124, 326] on input "text" at bounding box center [113, 324] width 128 height 16
type input "**********"
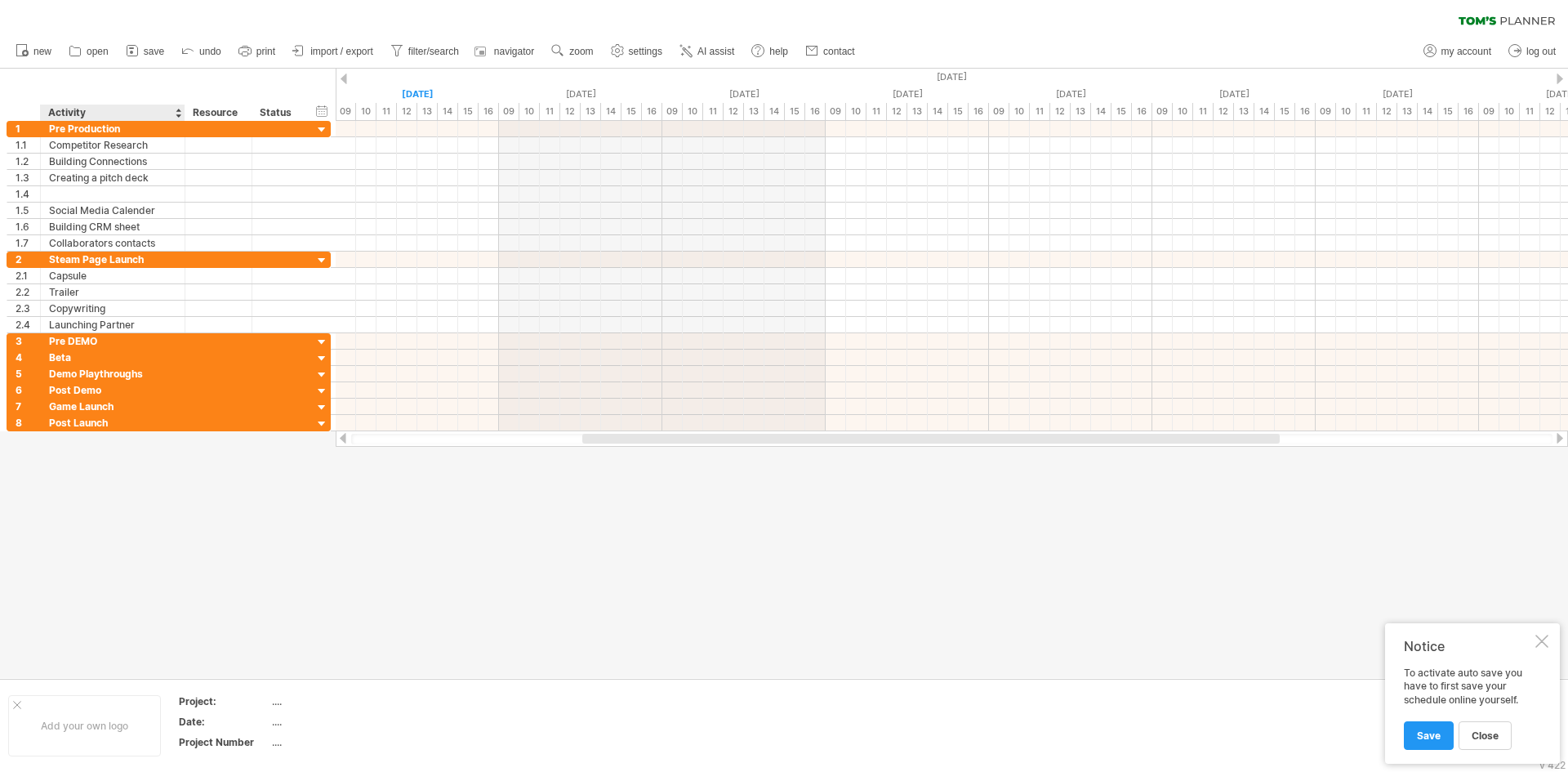
click at [149, 490] on div at bounding box center [784, 373] width 1568 height 609
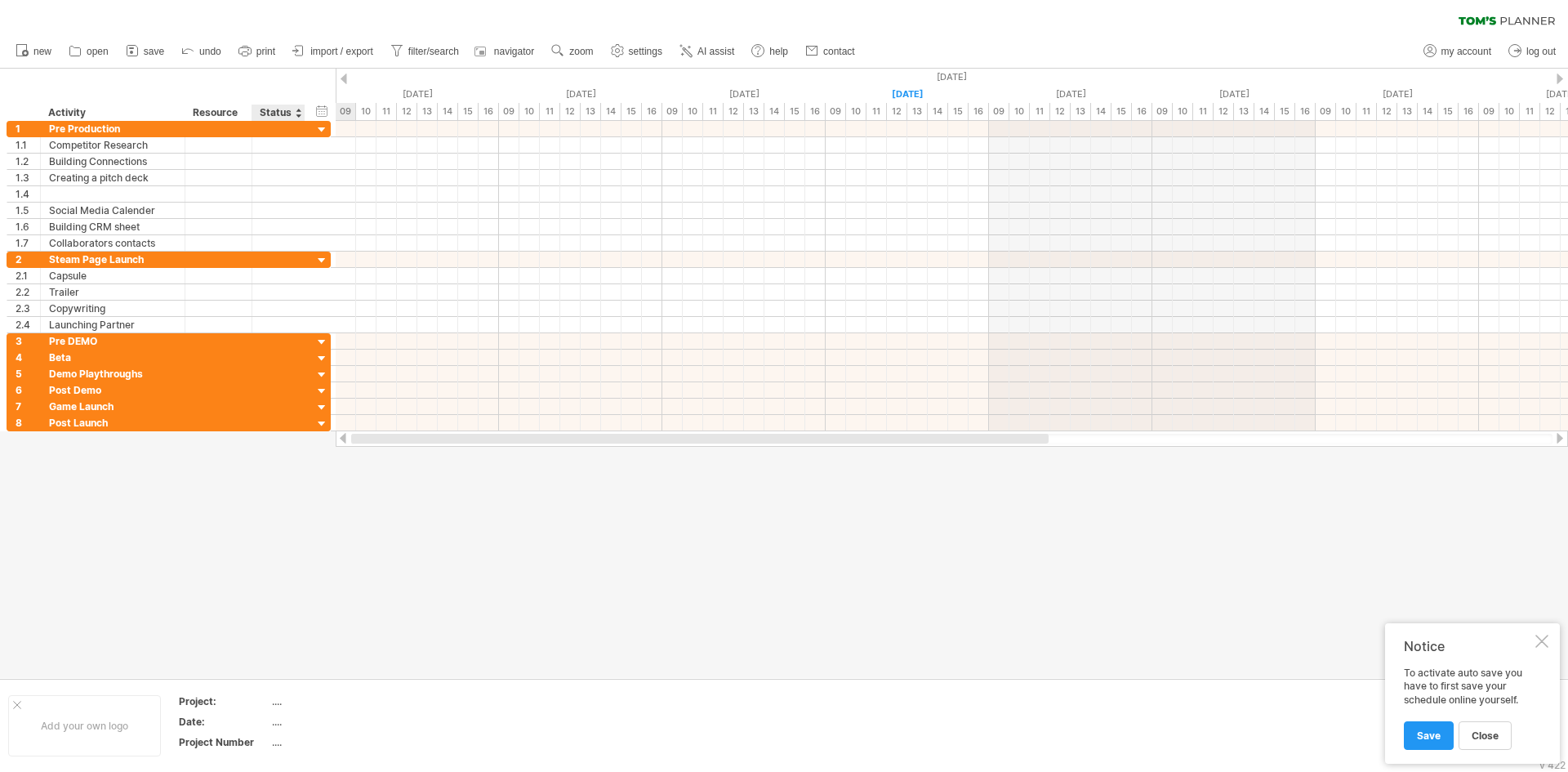
drag, startPoint x: 595, startPoint y: 439, endPoint x: 294, endPoint y: 443, distance: 301.0
click at [294, 443] on div "Trying to reach [DOMAIN_NAME] Connected again... 0% clear filter new 1" at bounding box center [784, 386] width 1568 height 772
